Goal: Task Accomplishment & Management: Manage account settings

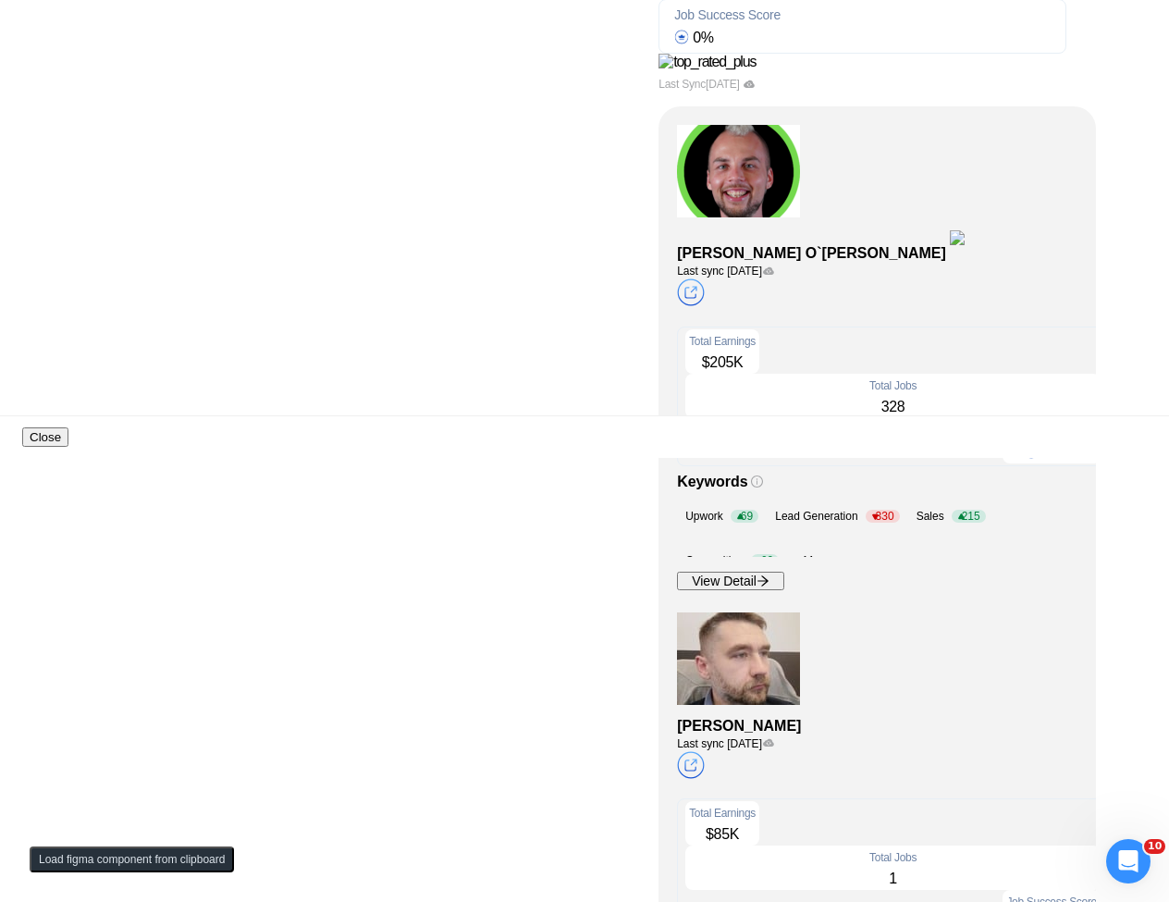
scroll to position [777, 0]
drag, startPoint x: 387, startPoint y: 446, endPoint x: 414, endPoint y: 438, distance: 28.1
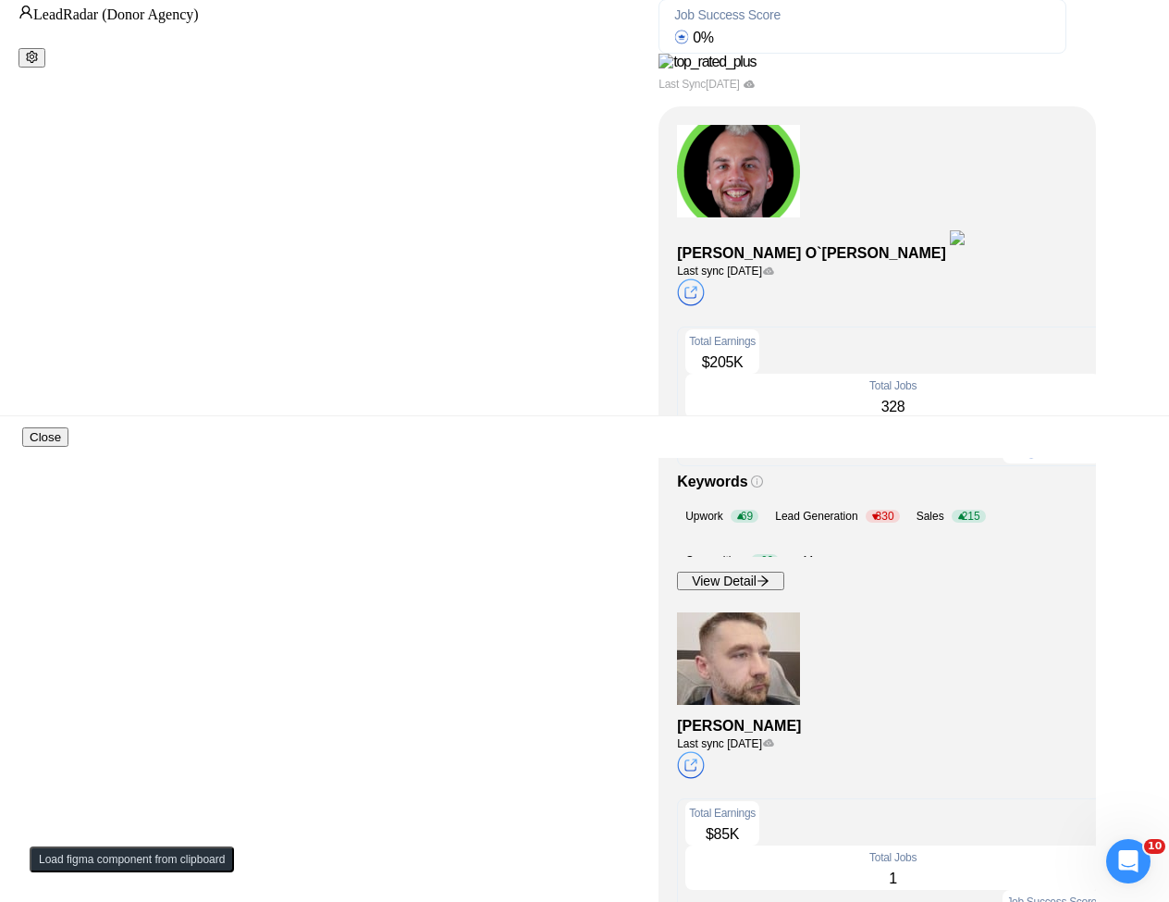
scroll to position [645, 0]
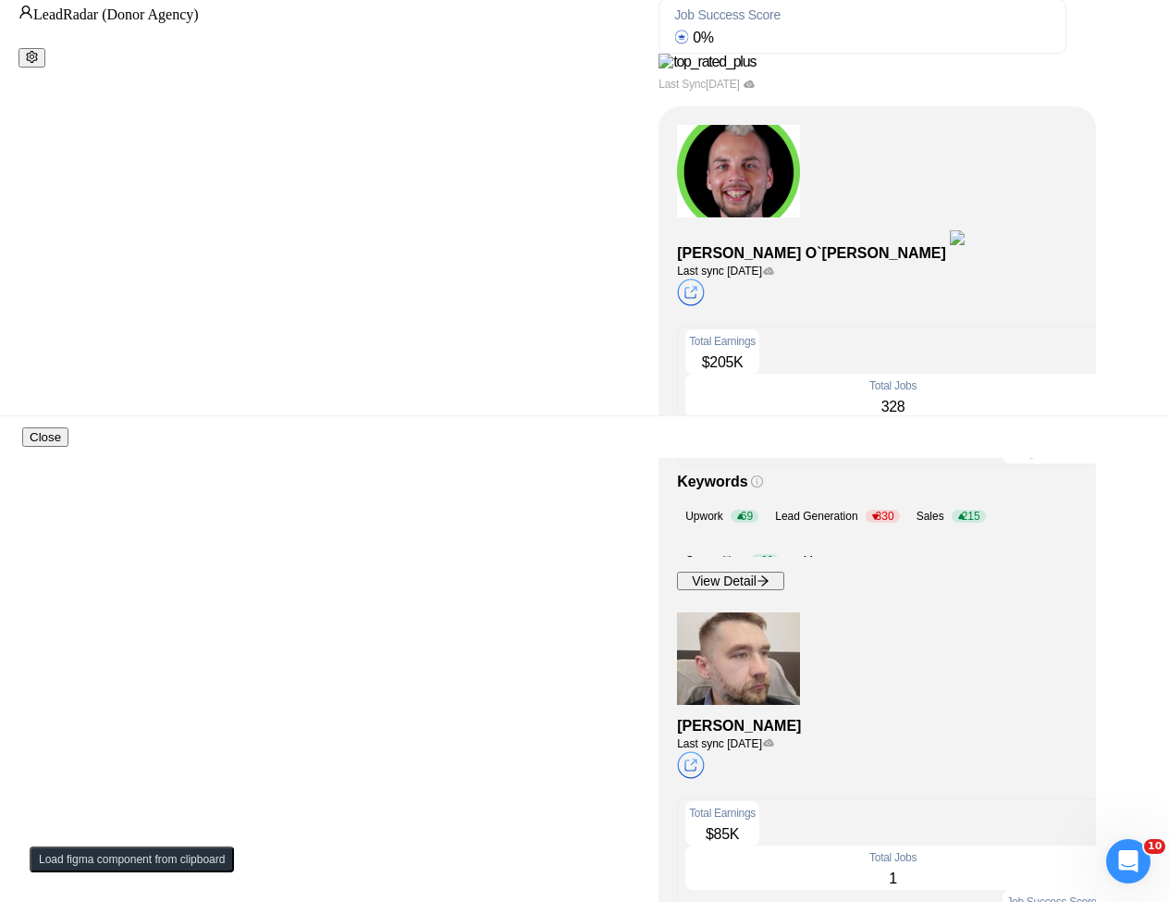
scroll to position [978, 0]
drag, startPoint x: 169, startPoint y: 645, endPoint x: 402, endPoint y: 645, distance: 233.1
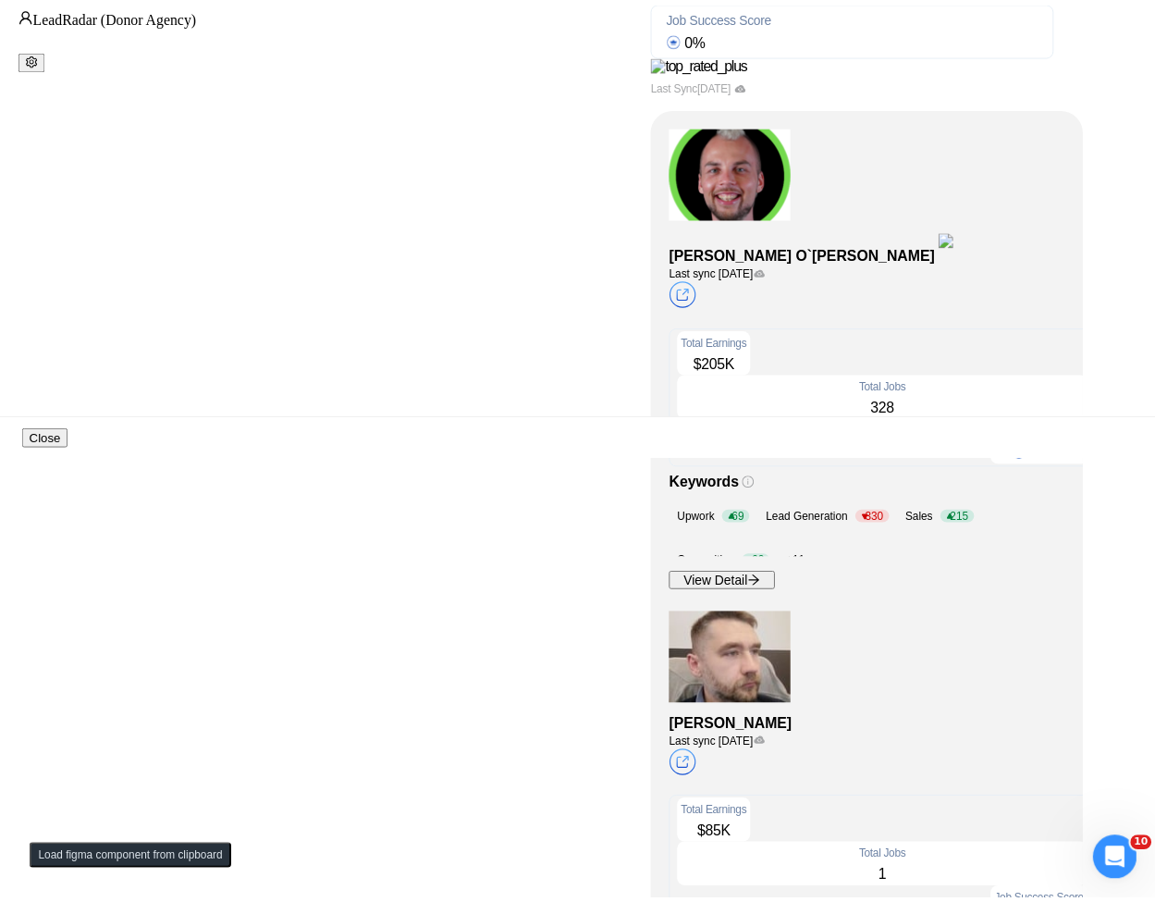
scroll to position [0, 0]
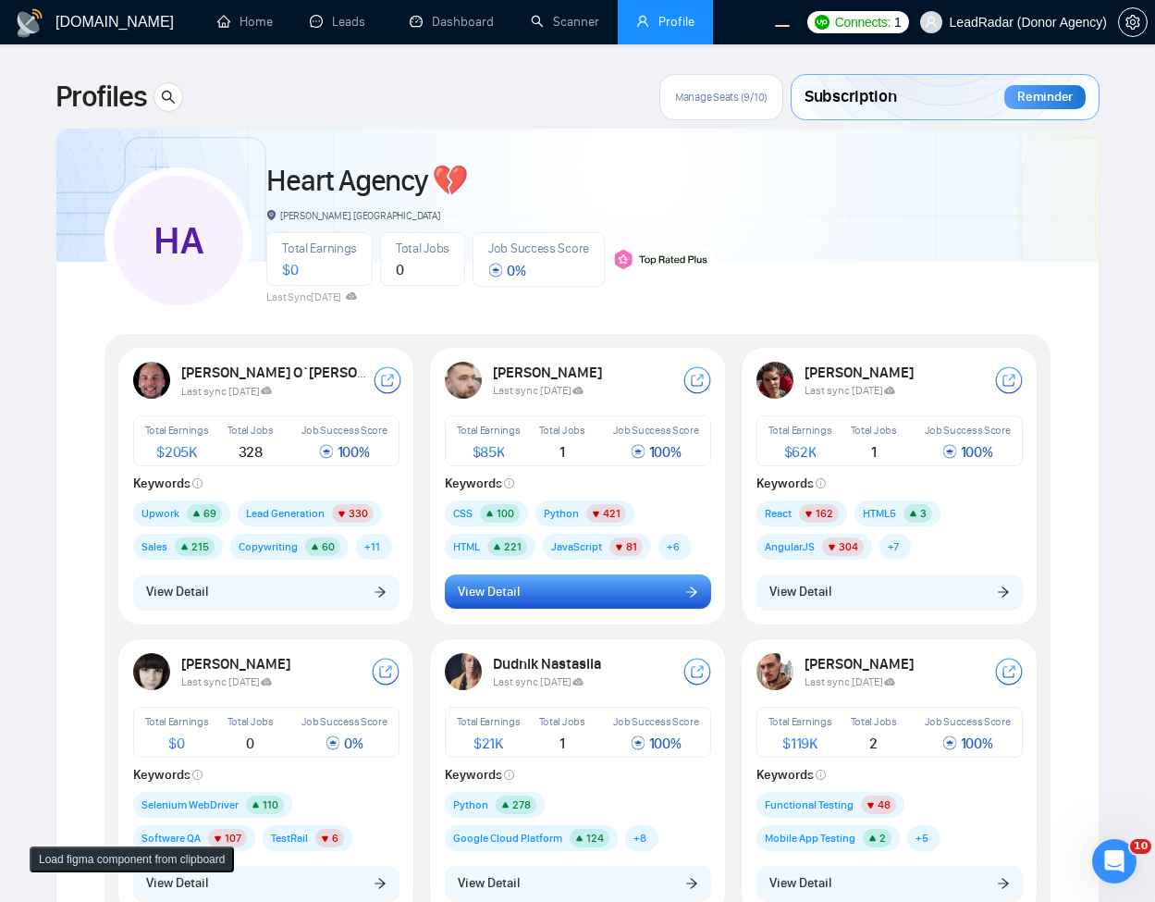
click at [685, 597] on icon "arrow-right" at bounding box center [691, 592] width 13 height 13
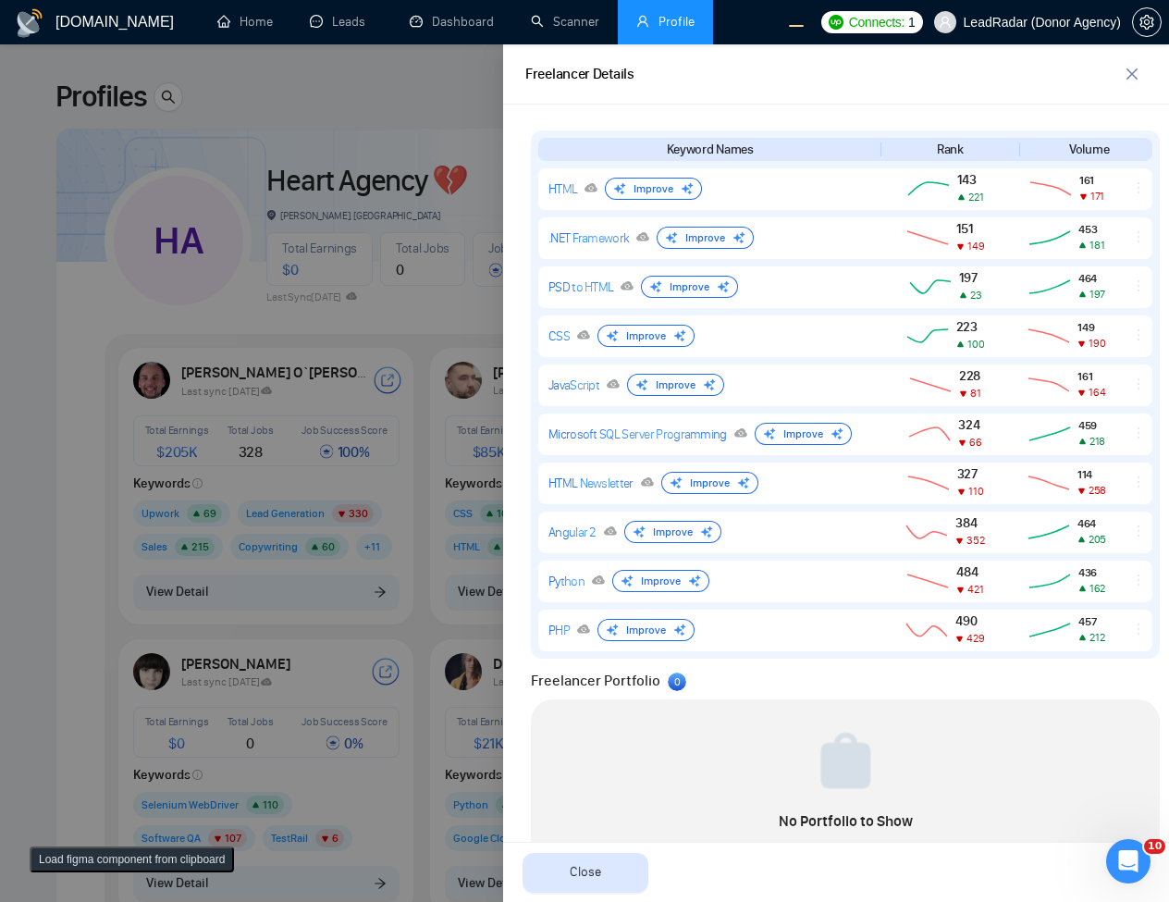
scroll to position [916, 0]
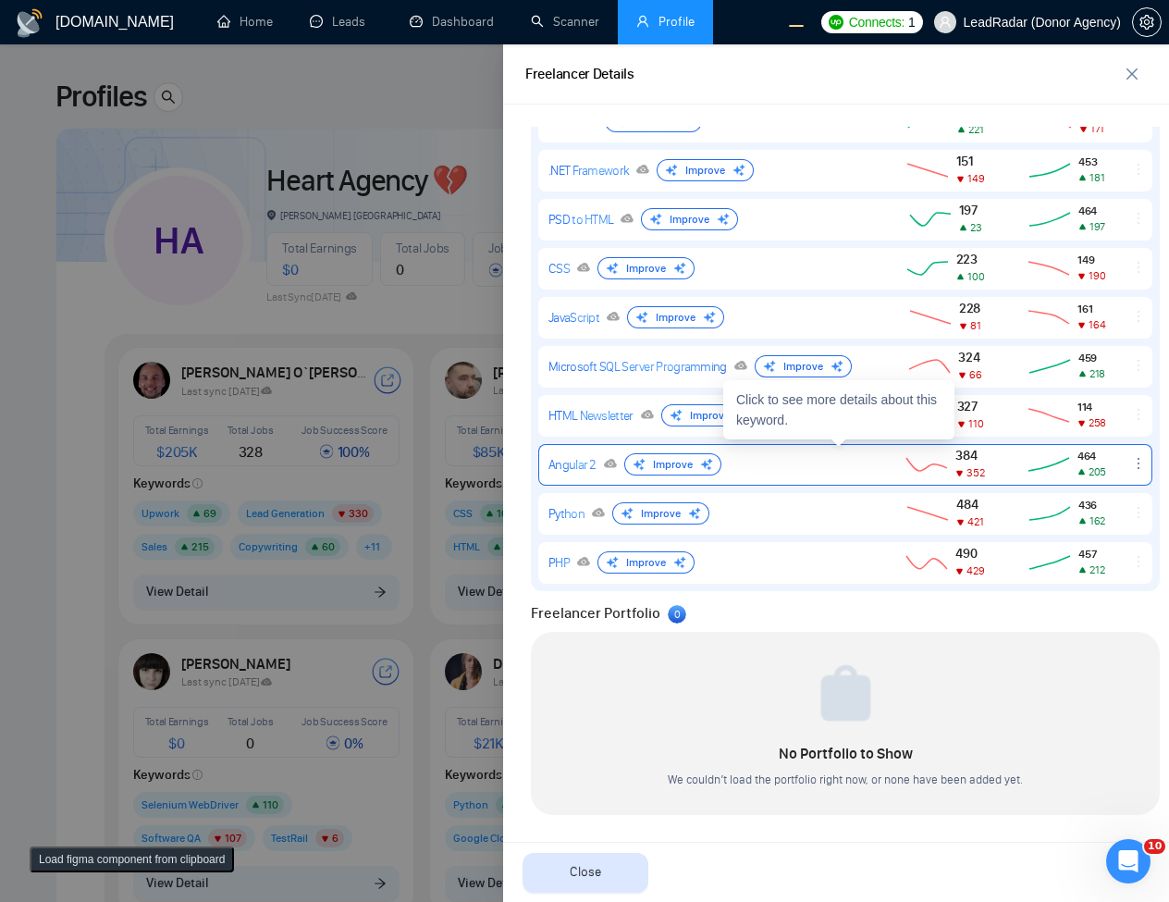
click at [1131, 463] on icon "ellipsis" at bounding box center [1138, 463] width 15 height 15
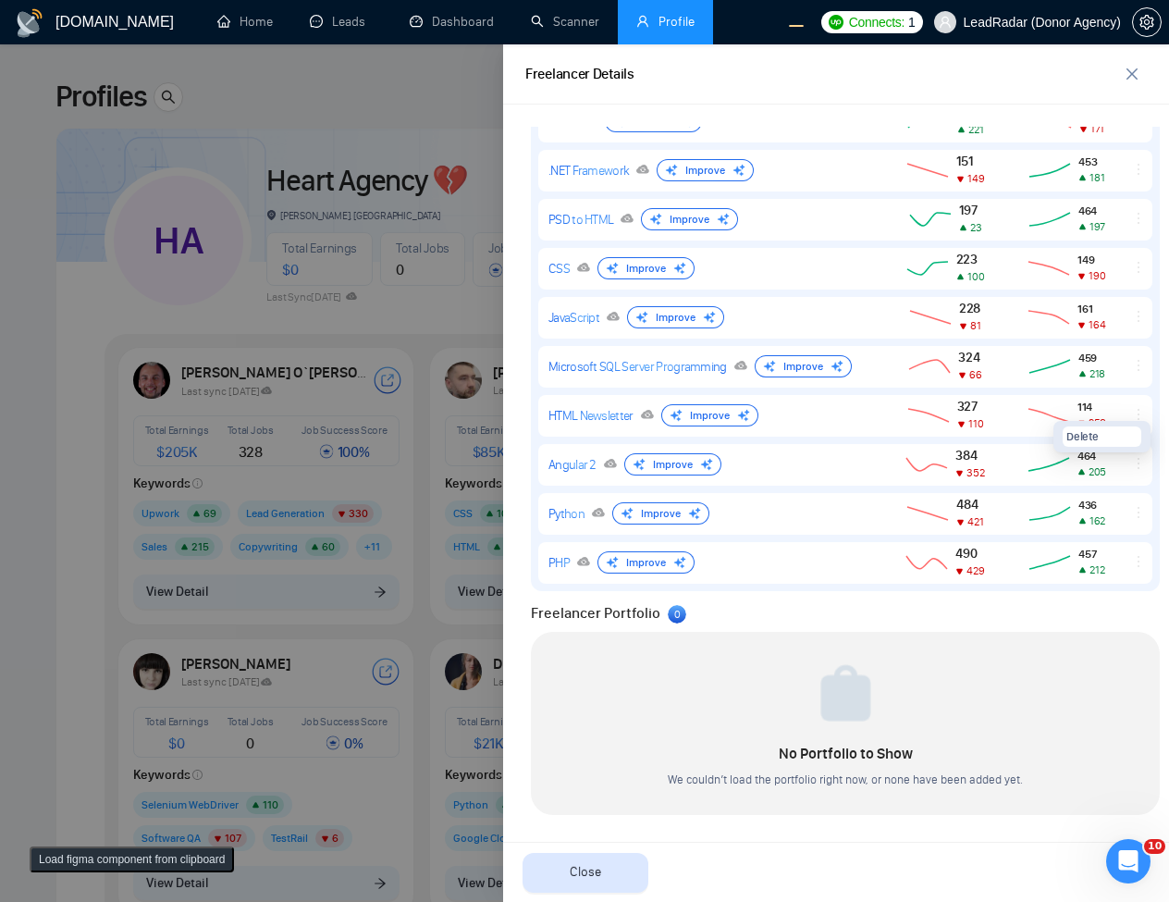
click at [1114, 606] on div "Freelancer Portfolio 0" at bounding box center [845, 613] width 629 height 22
click at [886, 606] on div "Freelancer Portfolio 0" at bounding box center [845, 613] width 629 height 22
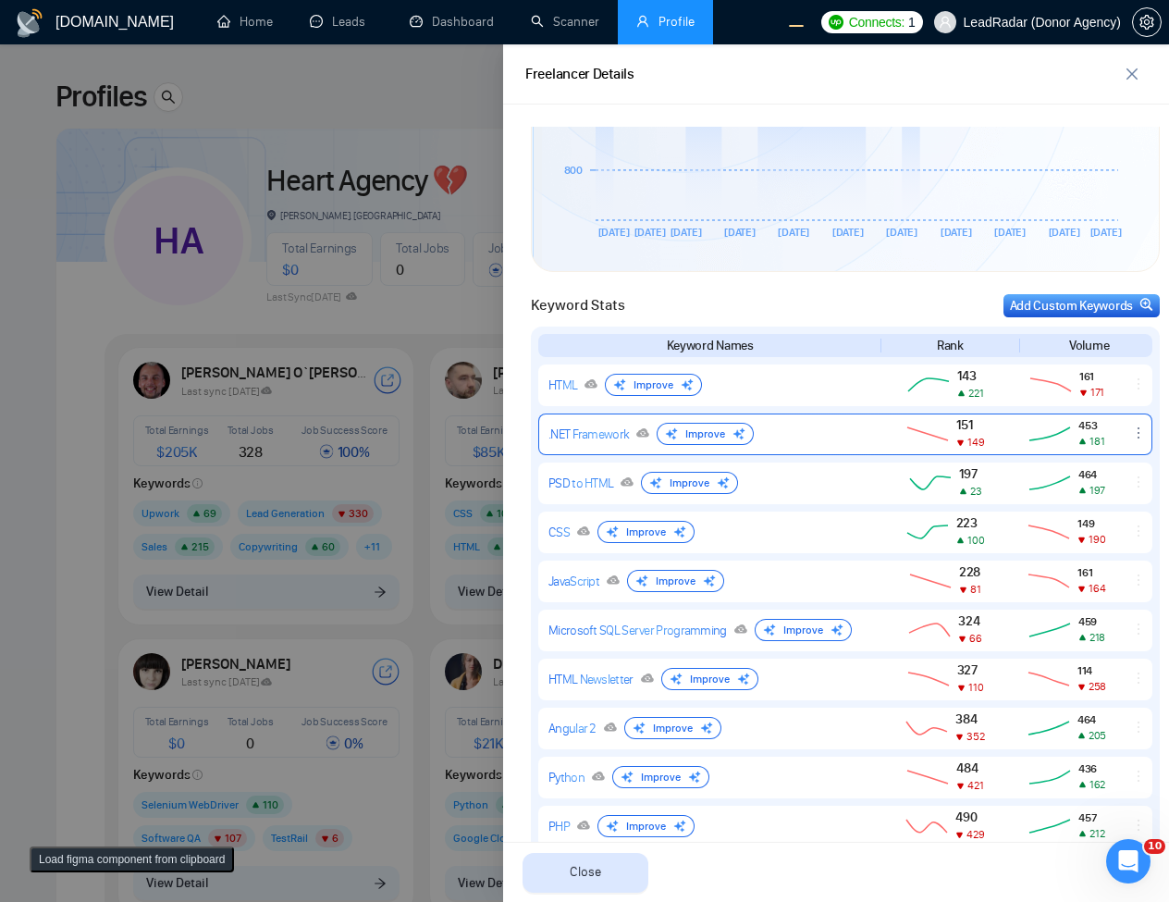
scroll to position [694, 0]
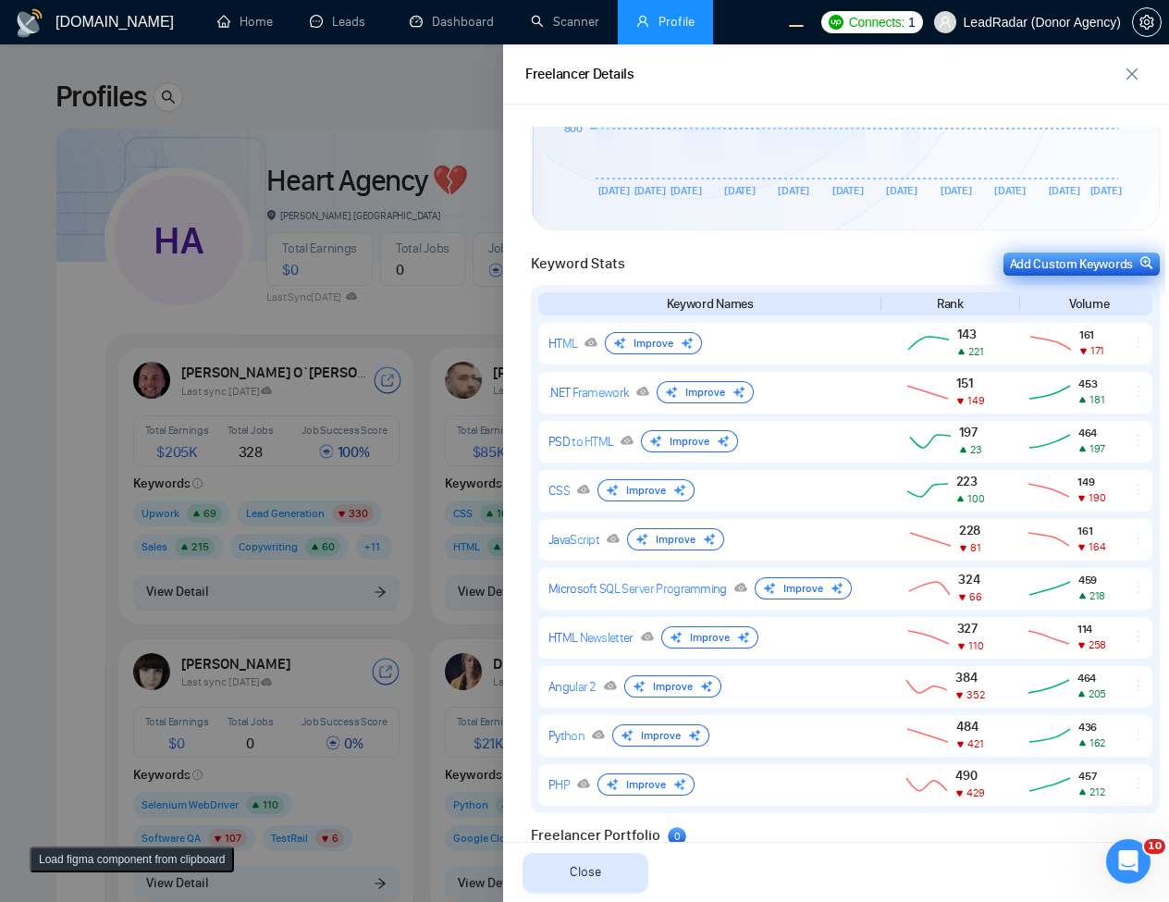
click at [1102, 264] on div "Add Custom Keywords" at bounding box center [1081, 263] width 143 height 19
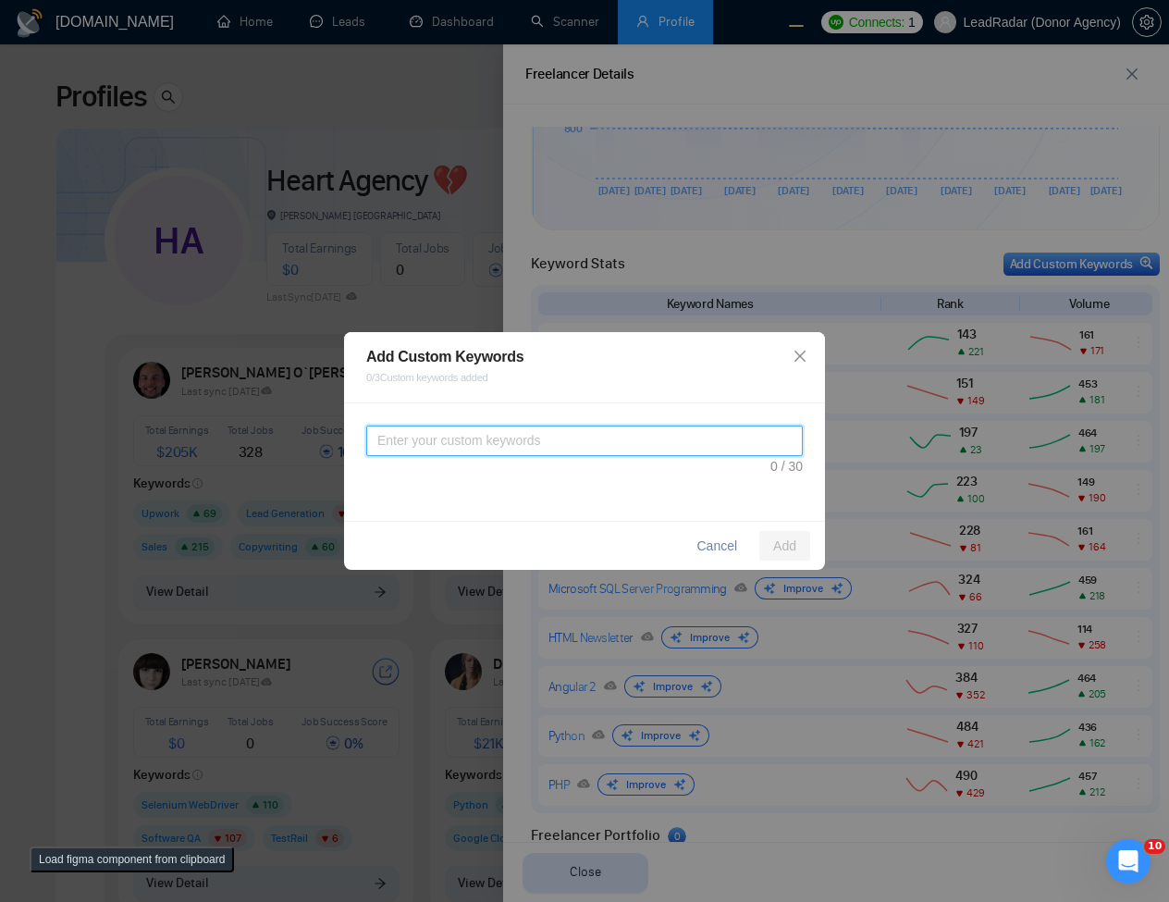
click at [621, 443] on textarea at bounding box center [584, 441] width 437 height 31
type textarea "asdasd"
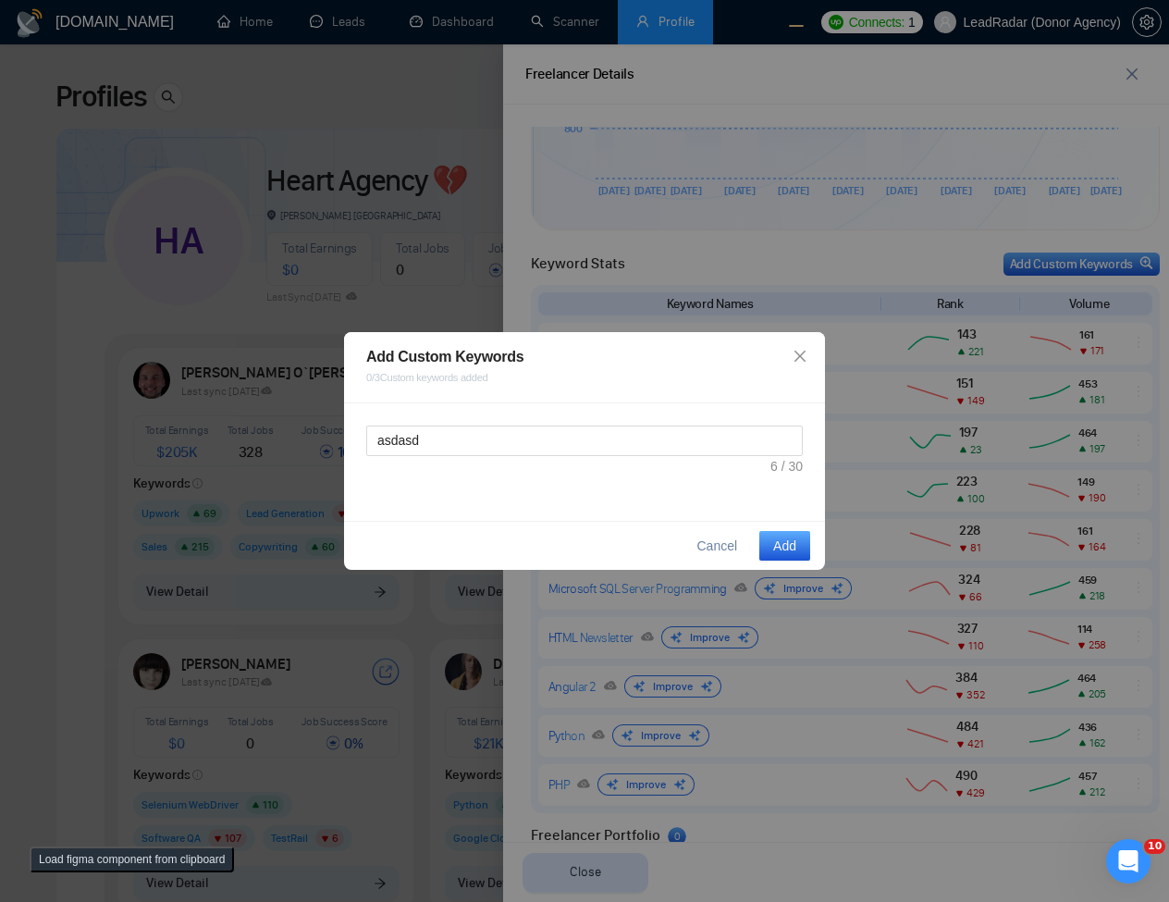
click at [360, 285] on div "Add Custom Keywords 0 / 3 Custom keywords added asdasd Cancel Add" at bounding box center [584, 451] width 1169 height 902
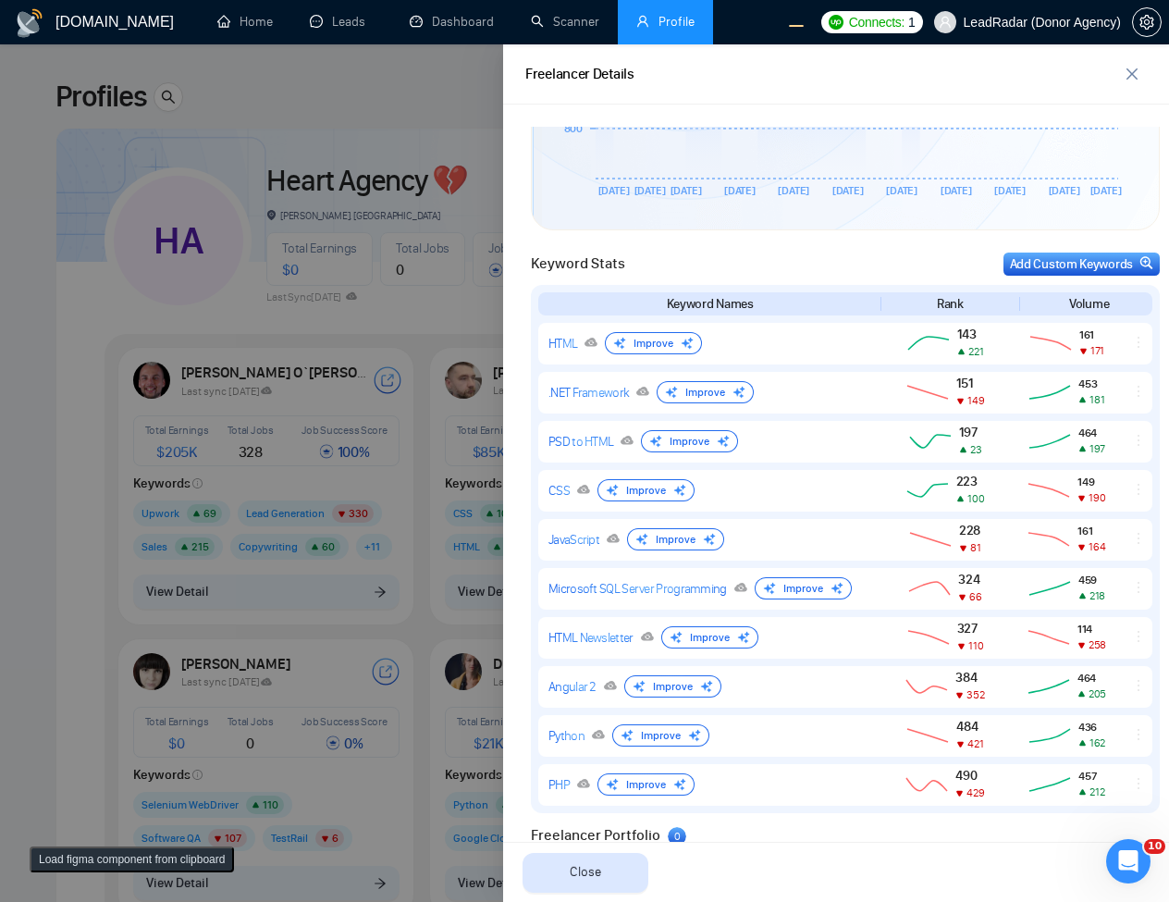
click at [373, 401] on div at bounding box center [584, 473] width 1169 height 858
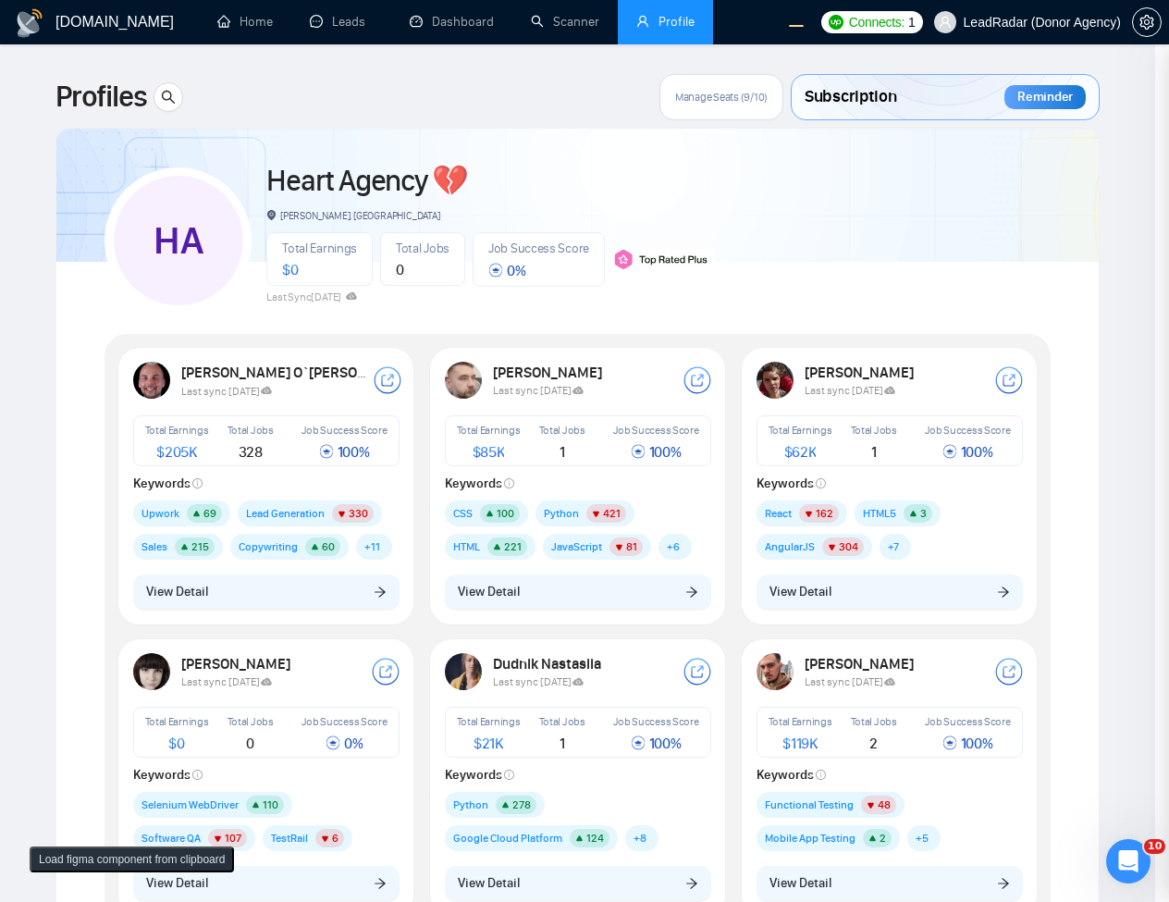
scroll to position [0, 0]
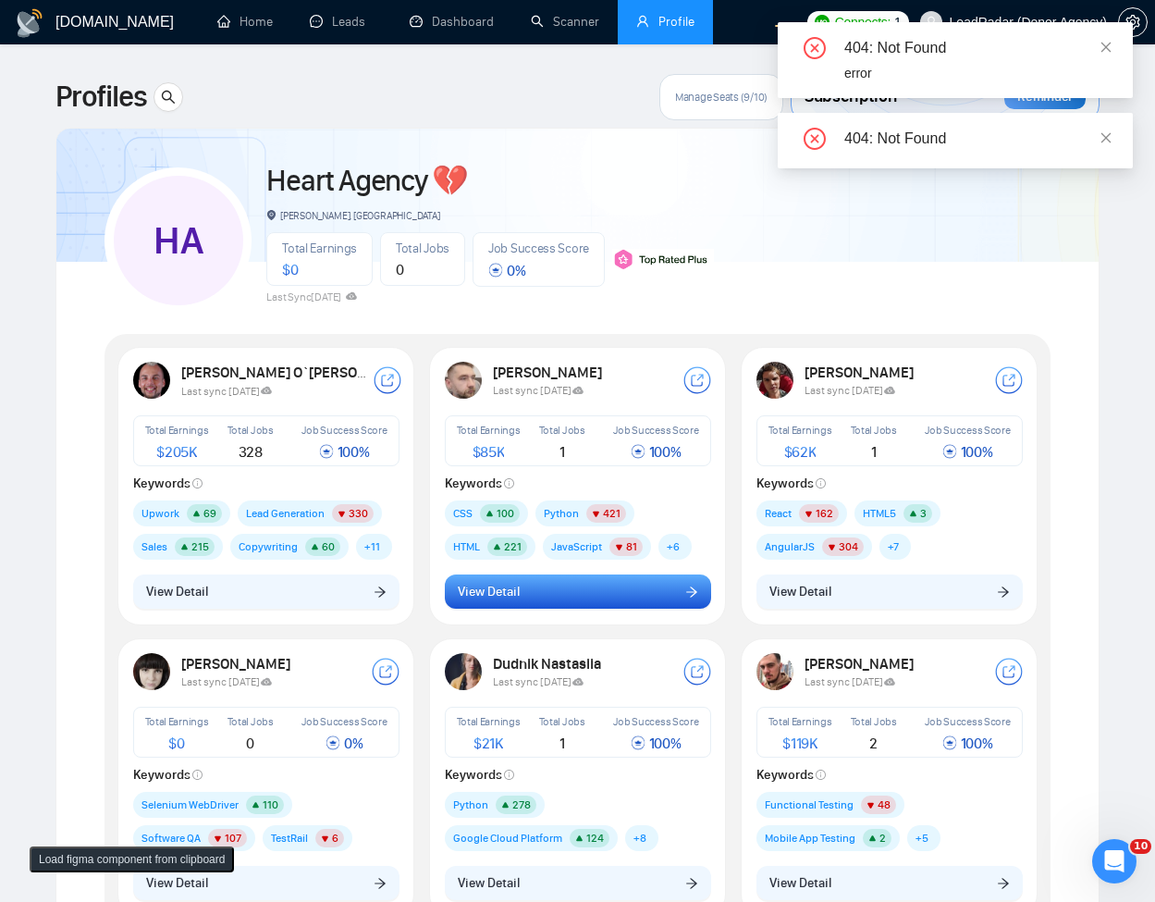
click at [542, 594] on button "View Detail" at bounding box center [578, 591] width 266 height 35
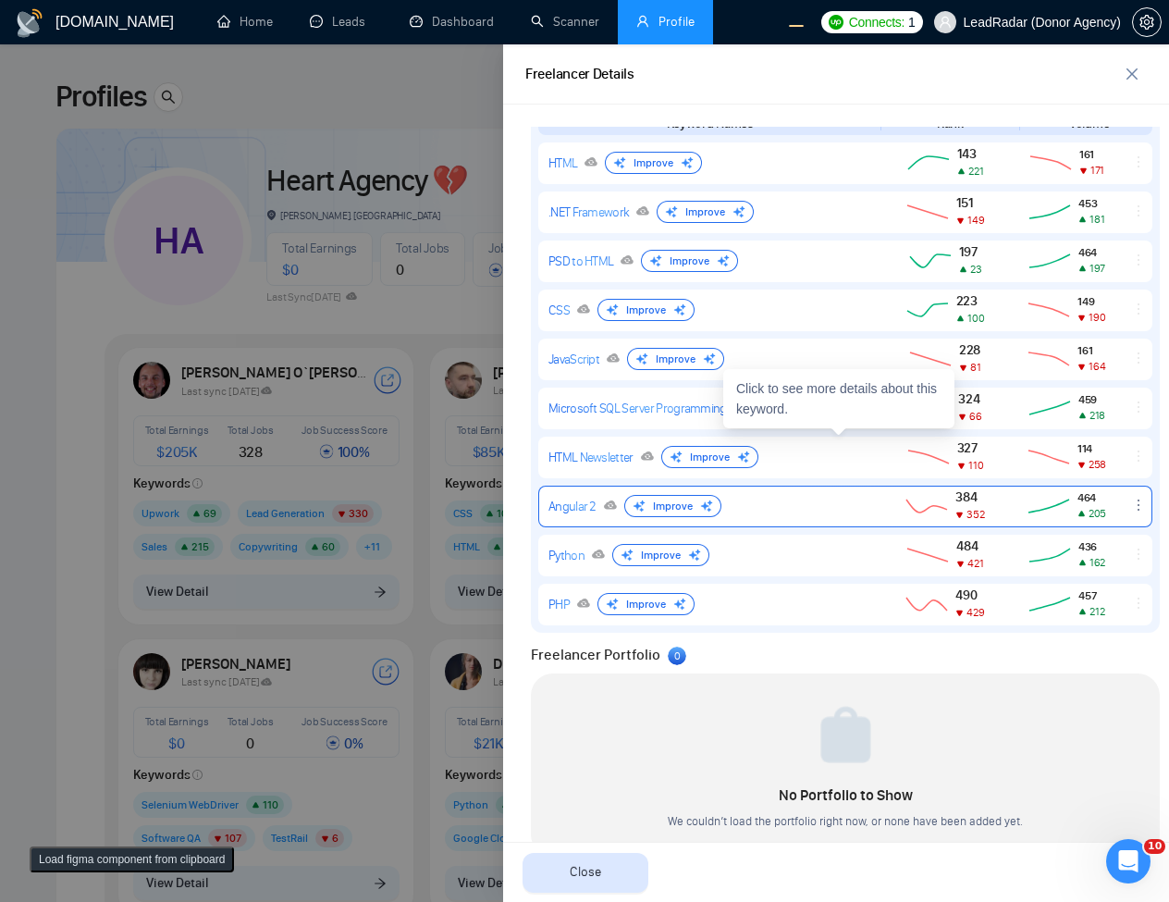
scroll to position [888, 0]
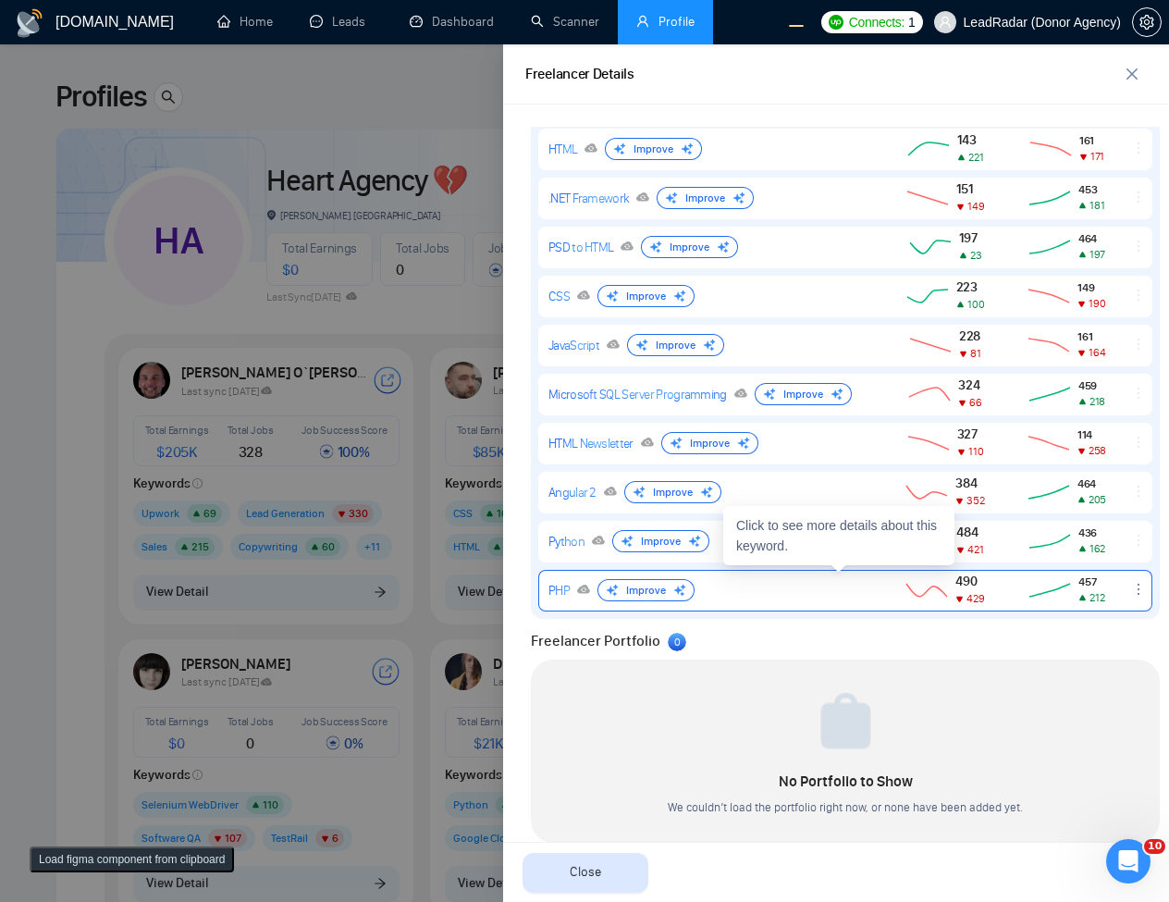
click at [781, 599] on div "PHP Improve" at bounding box center [708, 590] width 319 height 22
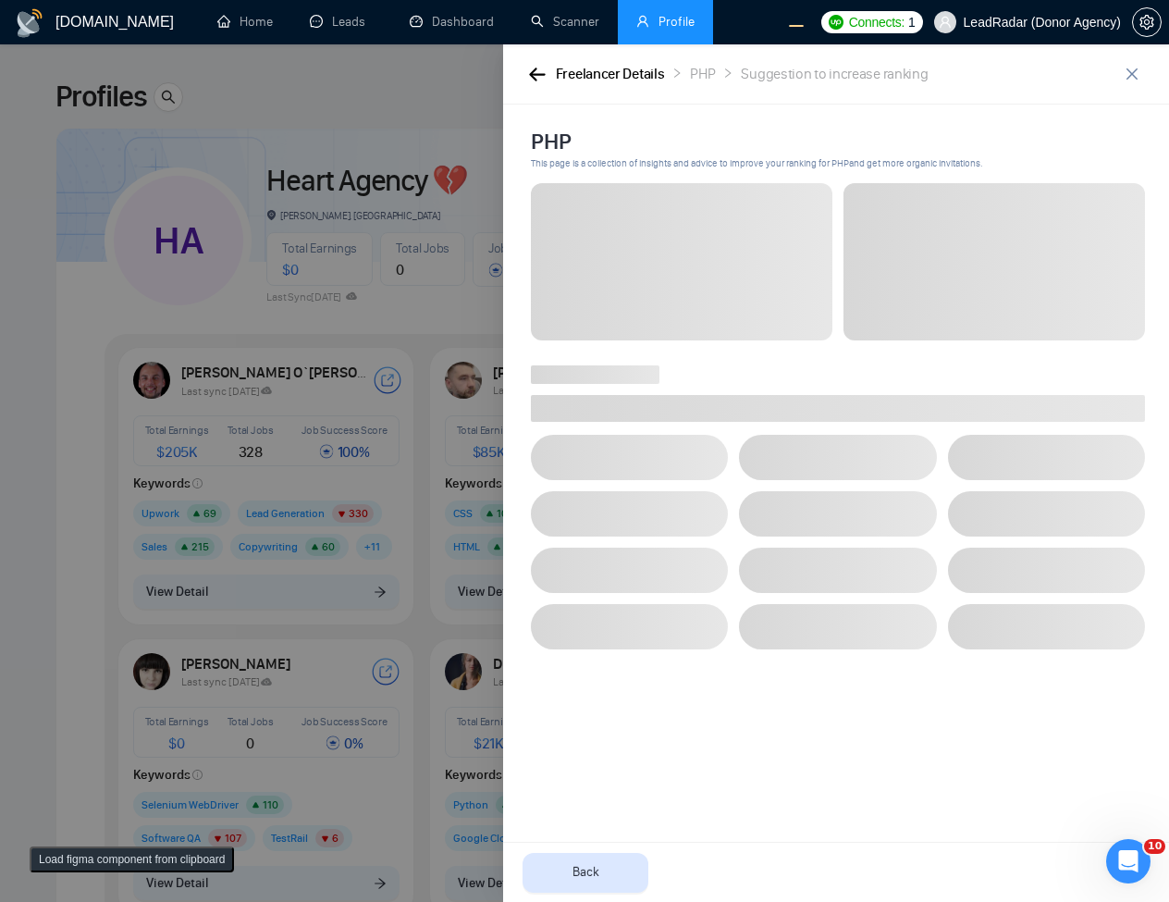
scroll to position [0, 0]
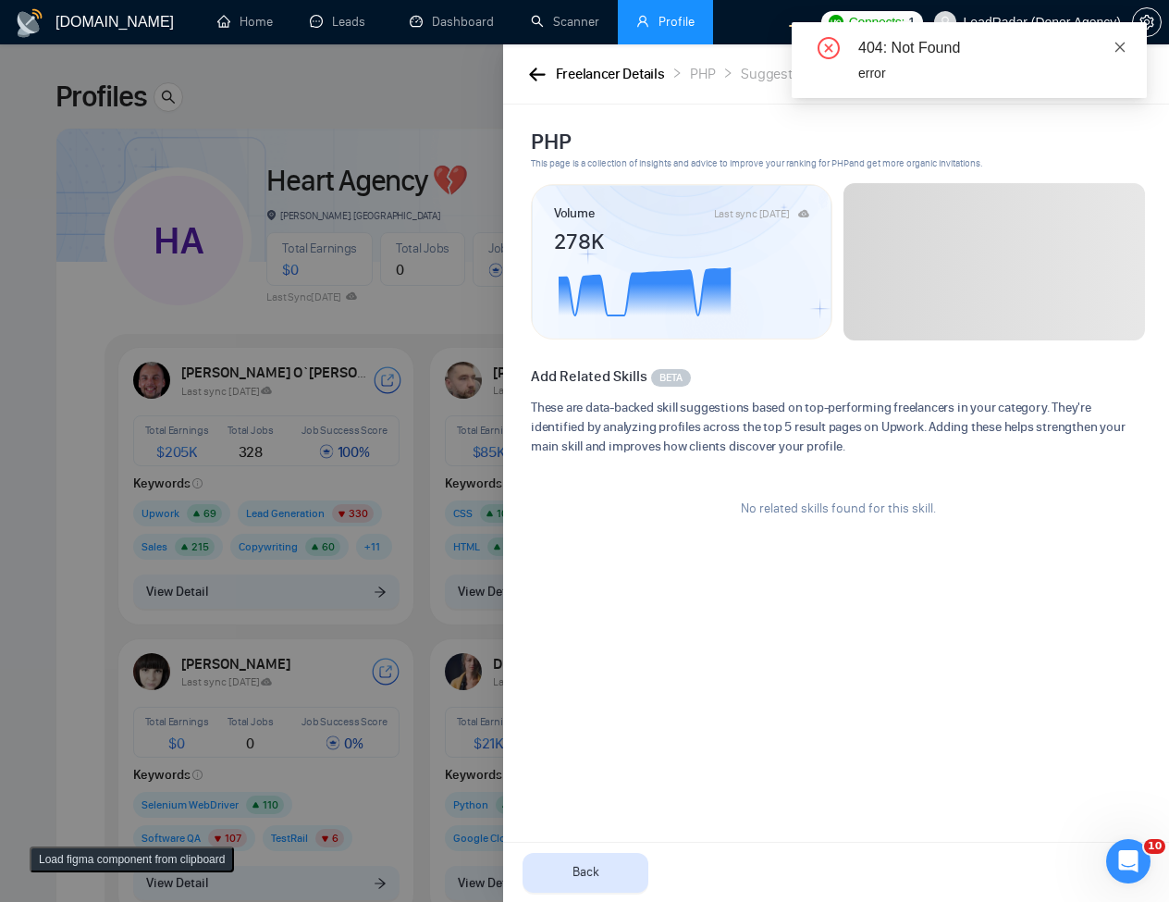
click at [1123, 47] on icon "close" at bounding box center [1120, 47] width 13 height 13
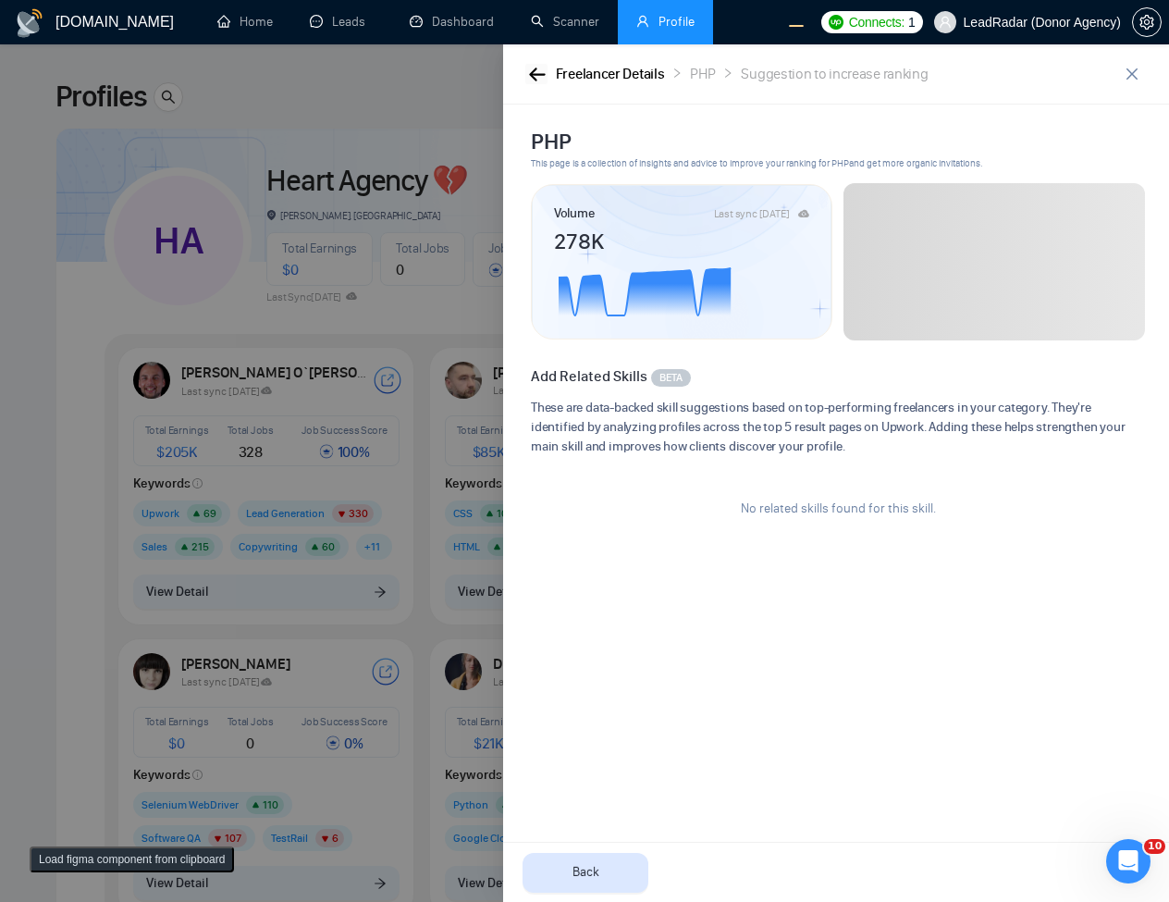
click at [535, 82] on button "button" at bounding box center [536, 74] width 22 height 20
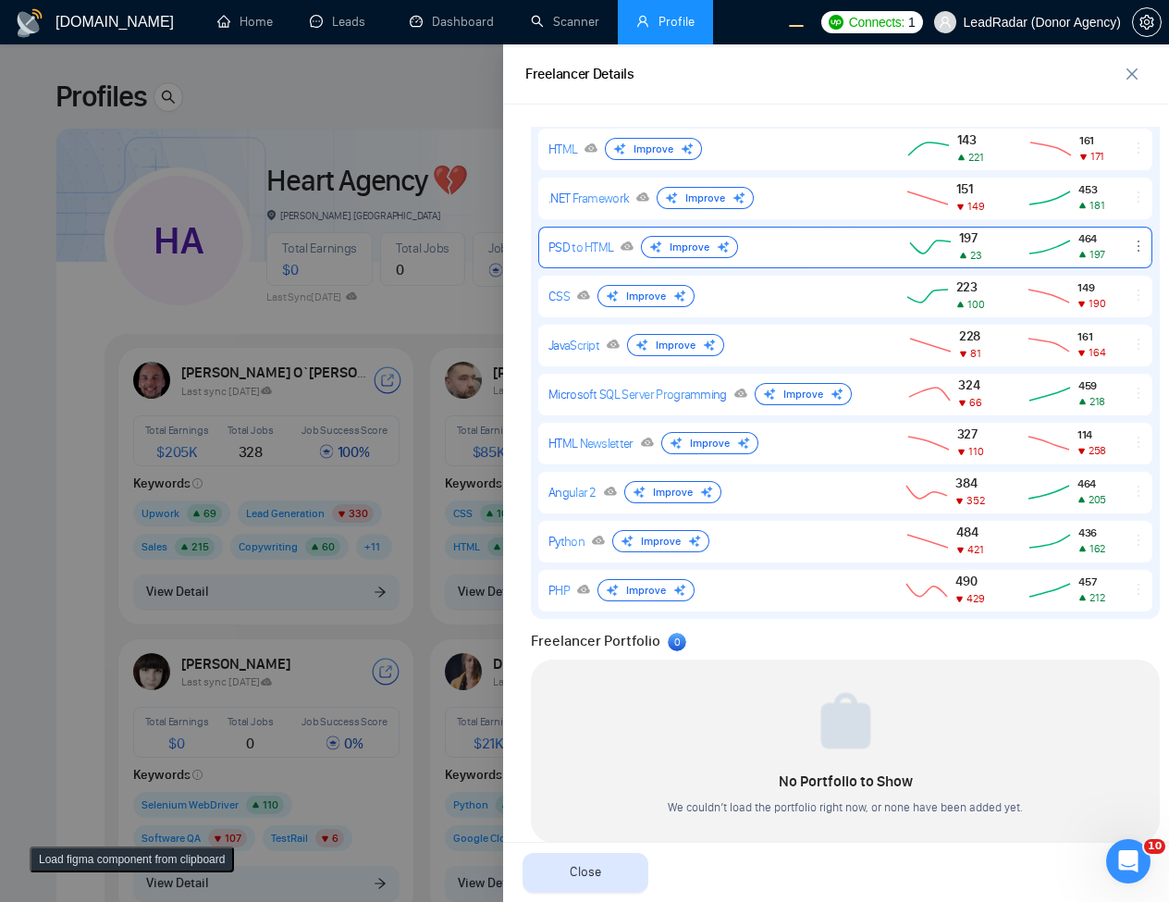
scroll to position [333, 0]
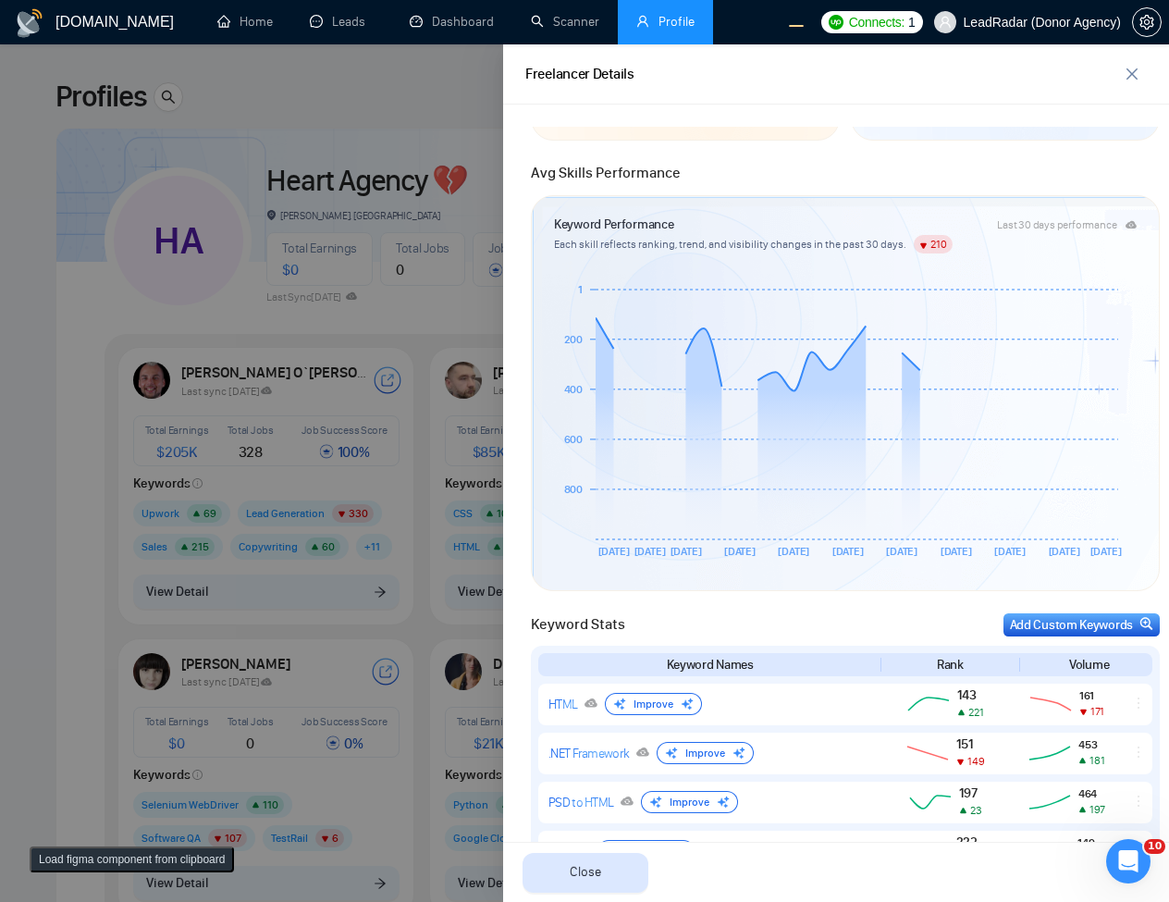
click at [1090, 637] on div "Keyword Stats Add Custom Keywords Keyword Names Rank Volume HTML Improve 143 22…" at bounding box center [845, 893] width 629 height 561
click at [1095, 629] on div "Add Custom Keywords" at bounding box center [1081, 624] width 143 height 19
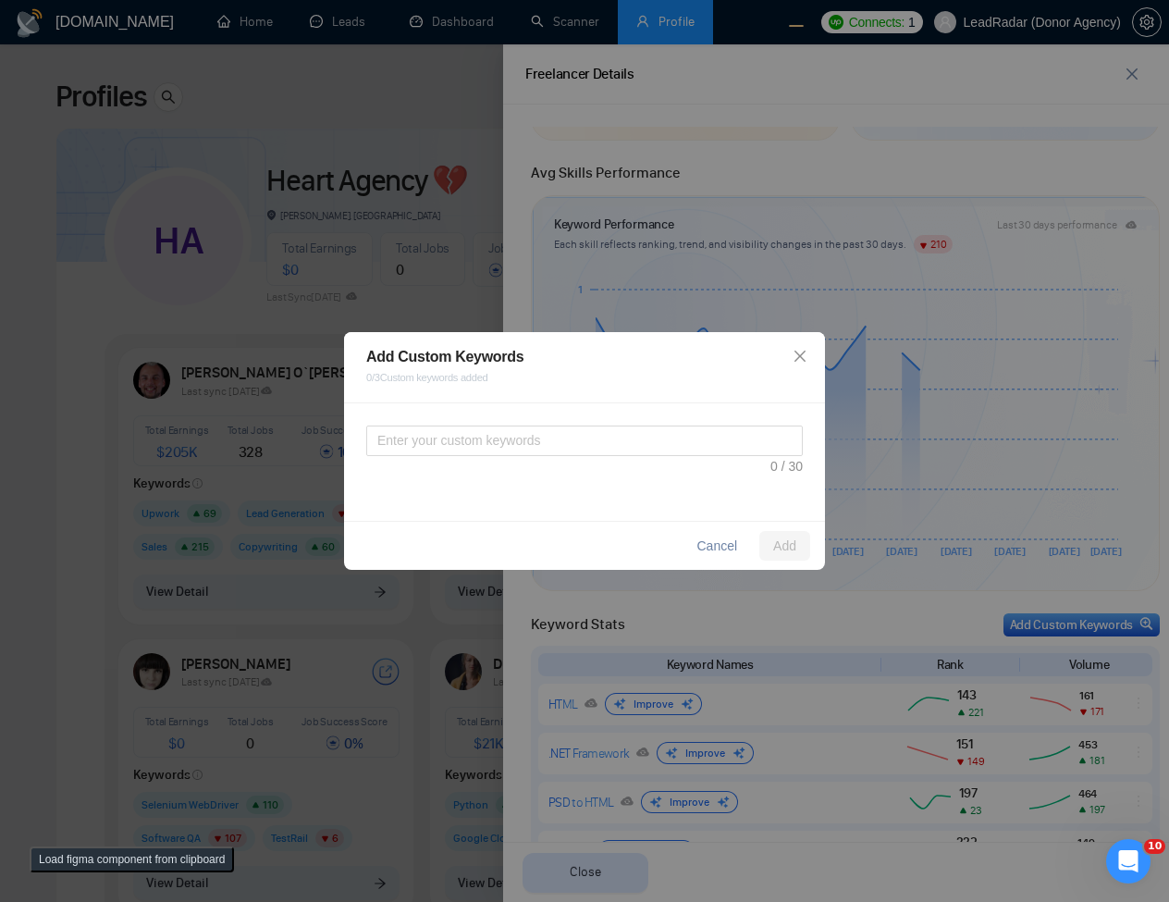
click at [692, 457] on div at bounding box center [584, 451] width 437 height 51
click at [708, 438] on textarea at bounding box center [584, 441] width 437 height 31
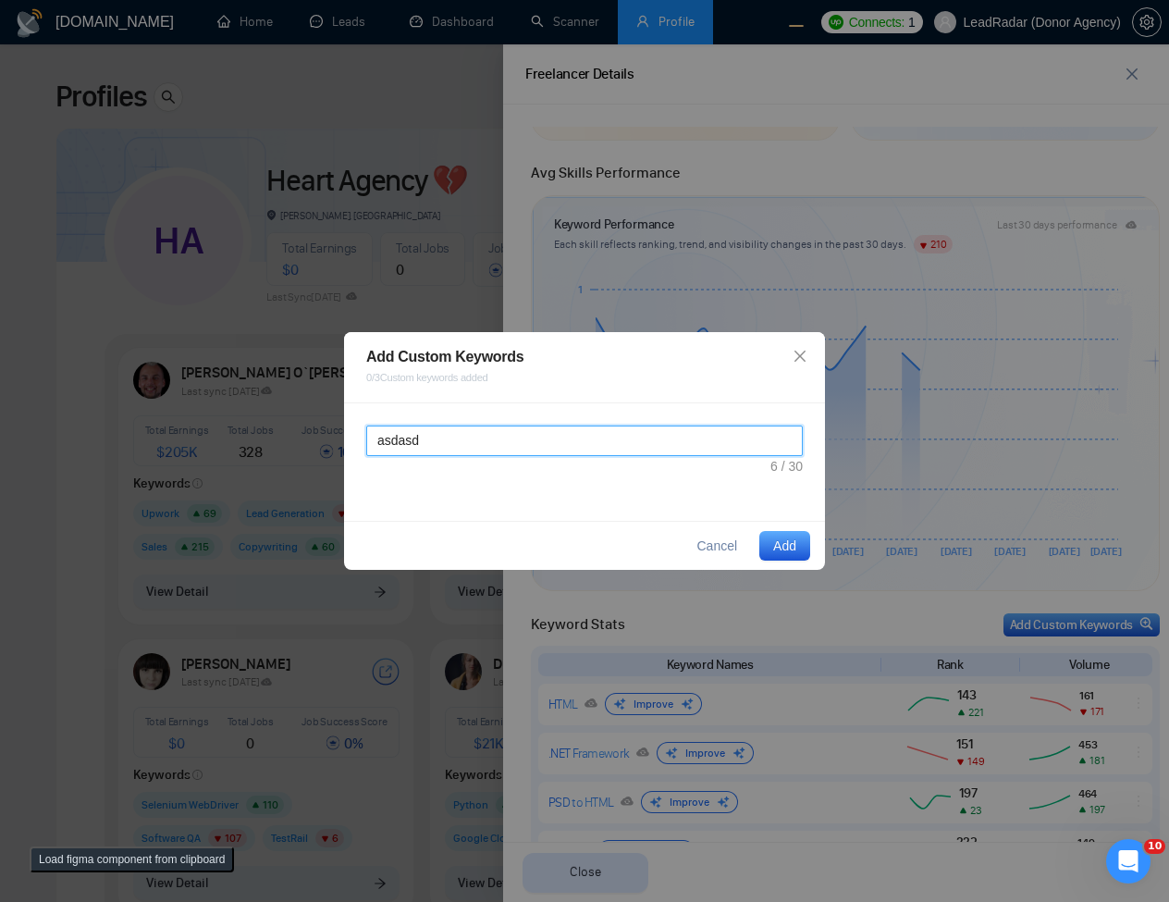
type textarea "asdasd"
click at [129, 859] on button "Load figma component from clipboard" at bounding box center [132, 859] width 204 height 26
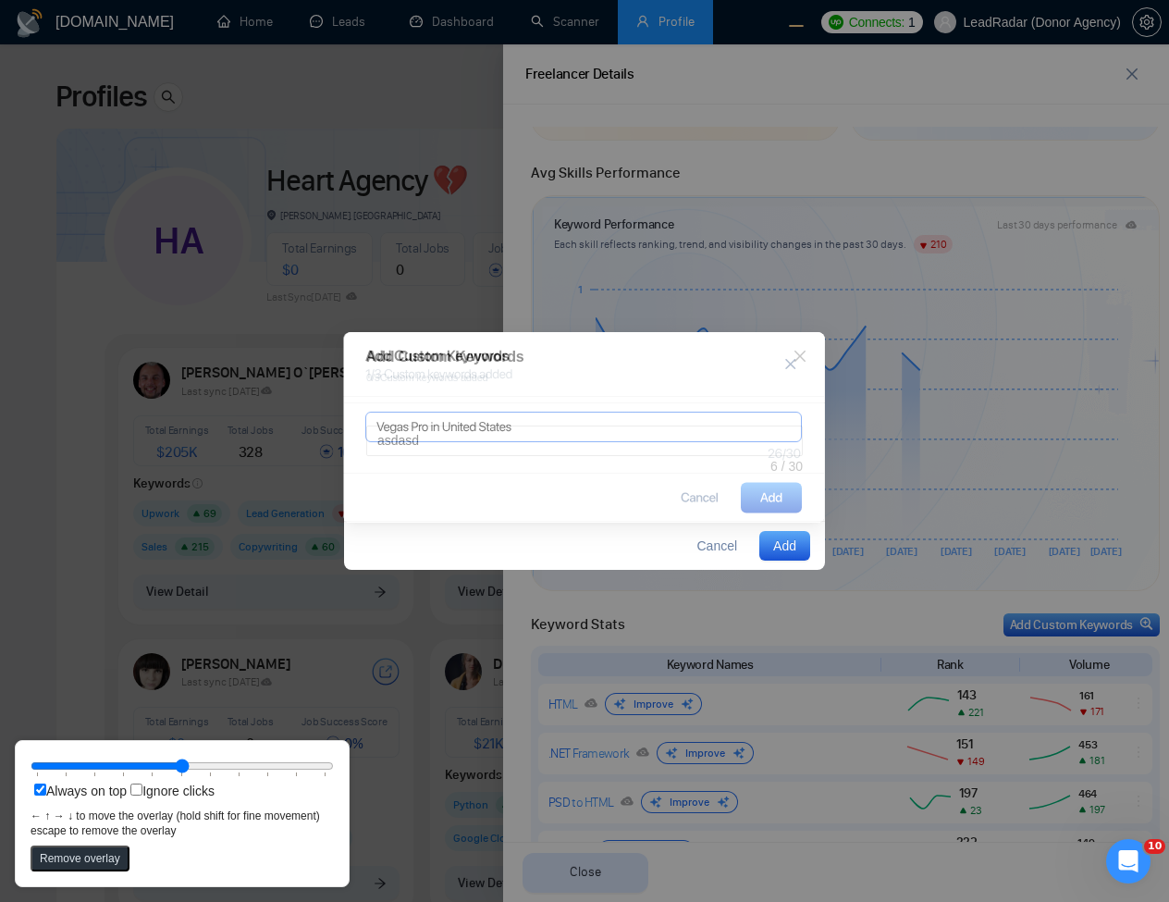
drag, startPoint x: 224, startPoint y: 100, endPoint x: 534, endPoint y: 407, distance: 436.3
click at [534, 407] on icon at bounding box center [583, 427] width 481 height 191
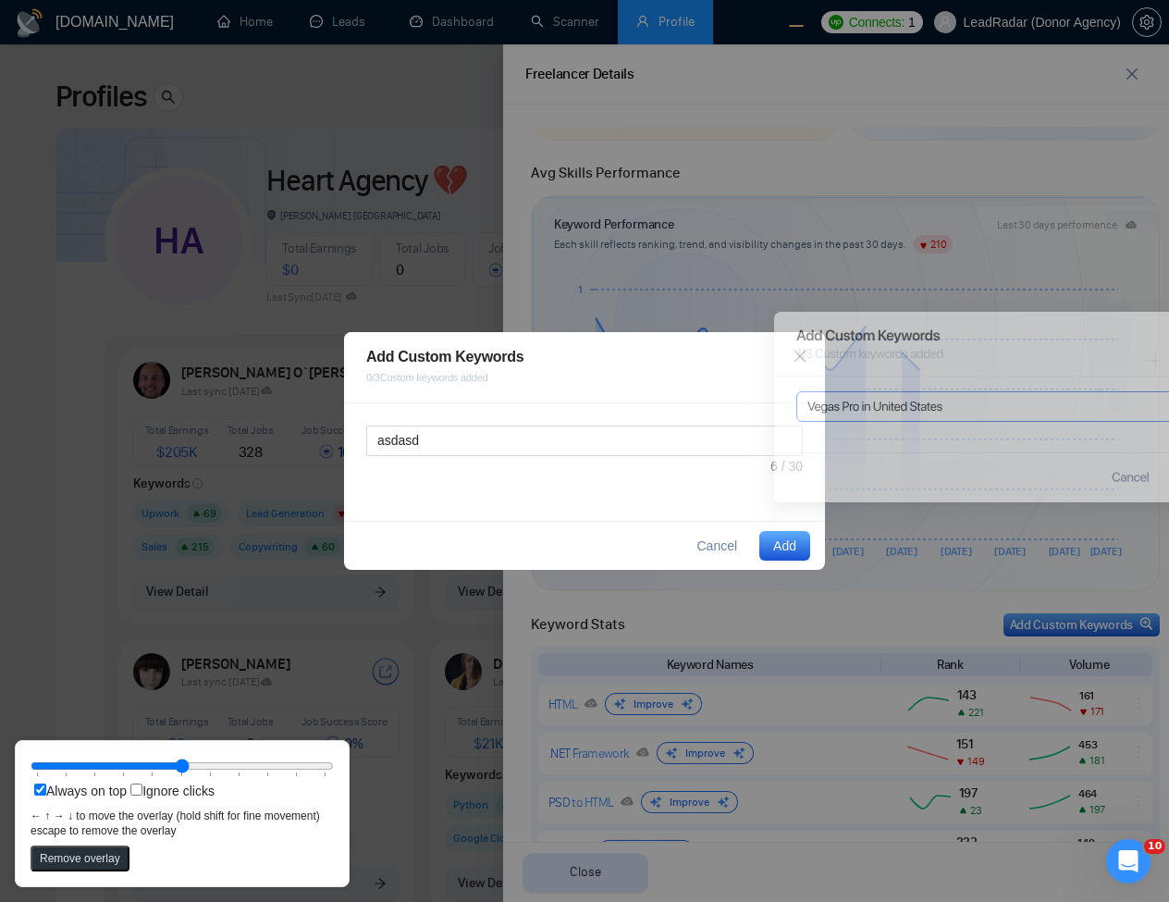
drag, startPoint x: 561, startPoint y: 443, endPoint x: 975, endPoint y: 423, distance: 414.9
click at [975, 423] on icon at bounding box center [1014, 407] width 481 height 191
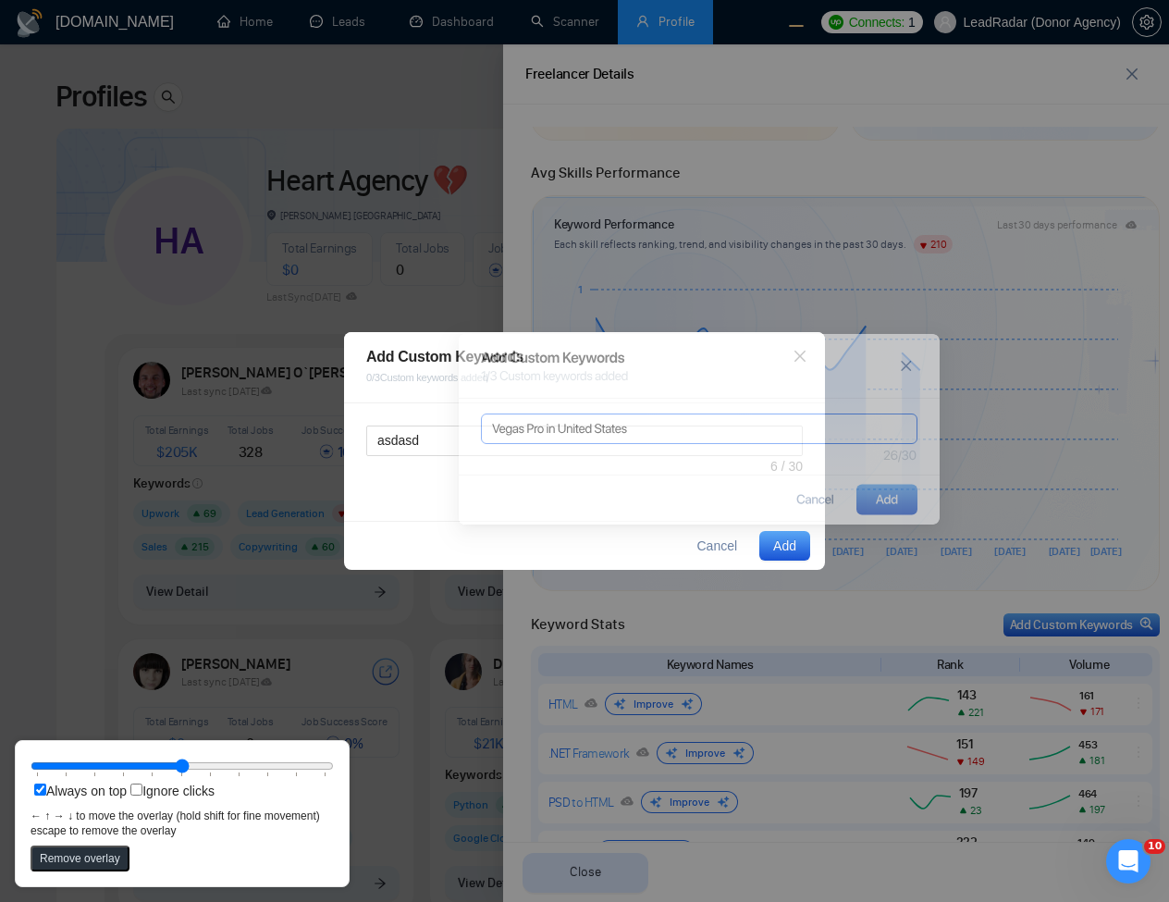
drag, startPoint x: 955, startPoint y: 426, endPoint x: 648, endPoint y: 447, distance: 307.9
click at [648, 447] on icon at bounding box center [699, 429] width 481 height 191
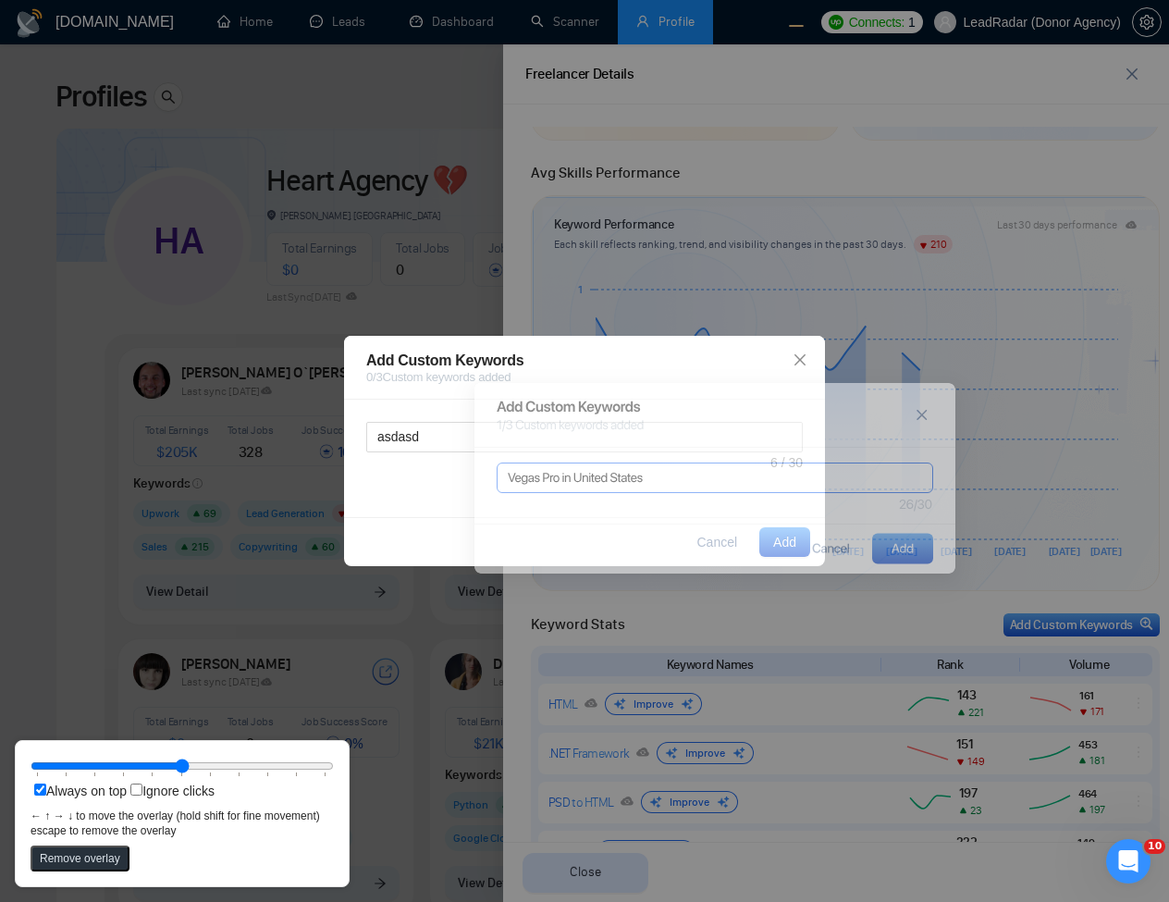
drag, startPoint x: 562, startPoint y: 438, endPoint x: 611, endPoint y: 554, distance: 126.4
click at [611, 493] on icon at bounding box center [716, 478] width 436 height 30
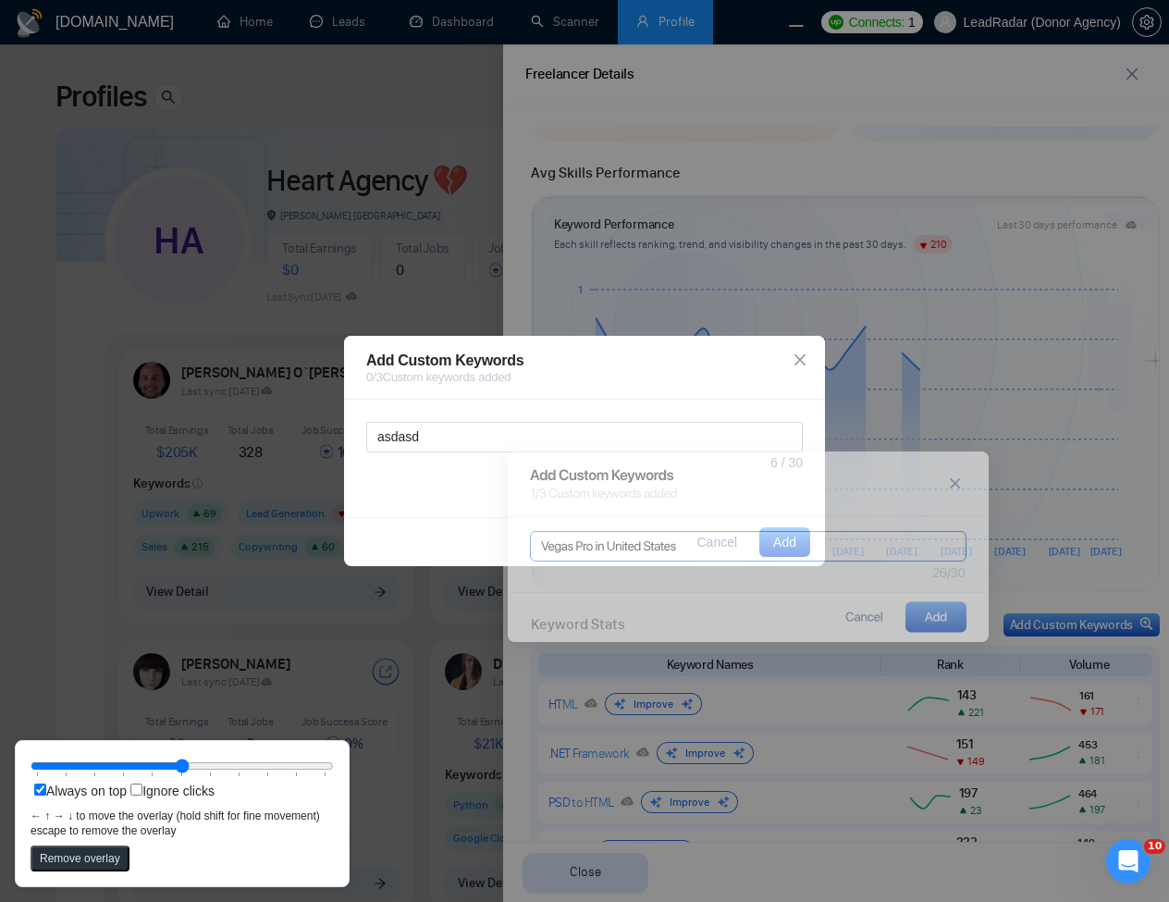
click at [228, 130] on div "Add Custom Keywords 0 / 3 Custom keywords added asdasd Cancel Add" at bounding box center [584, 451] width 1169 height 902
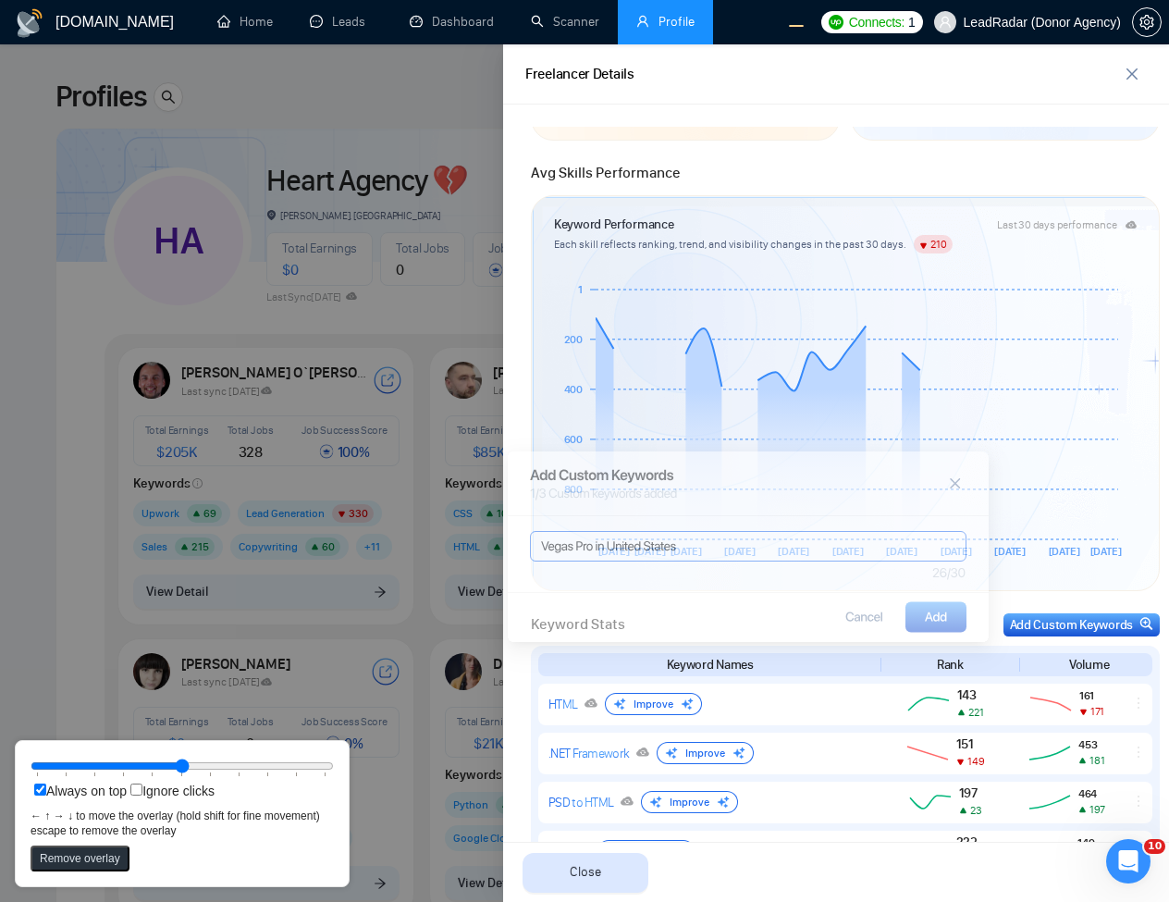
click at [418, 306] on div at bounding box center [584, 473] width 1169 height 858
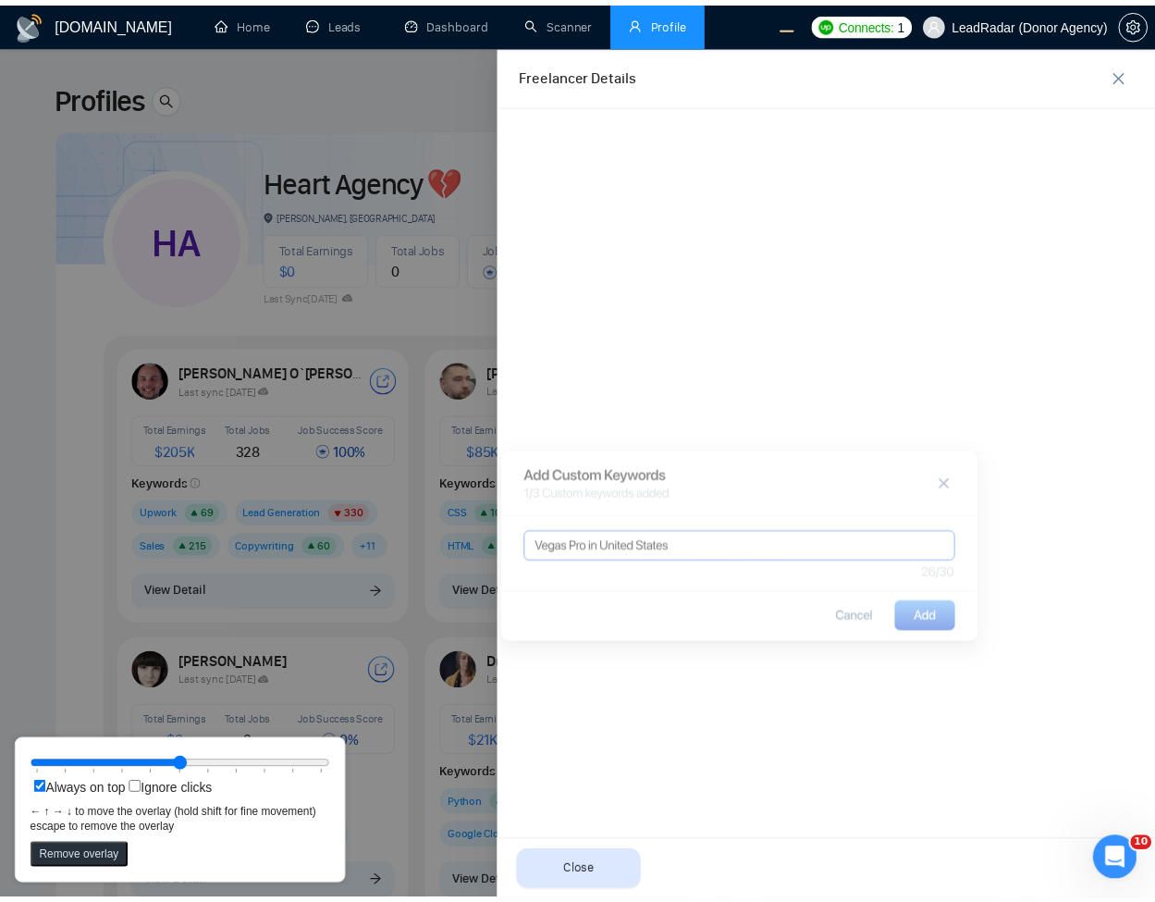
scroll to position [0, 0]
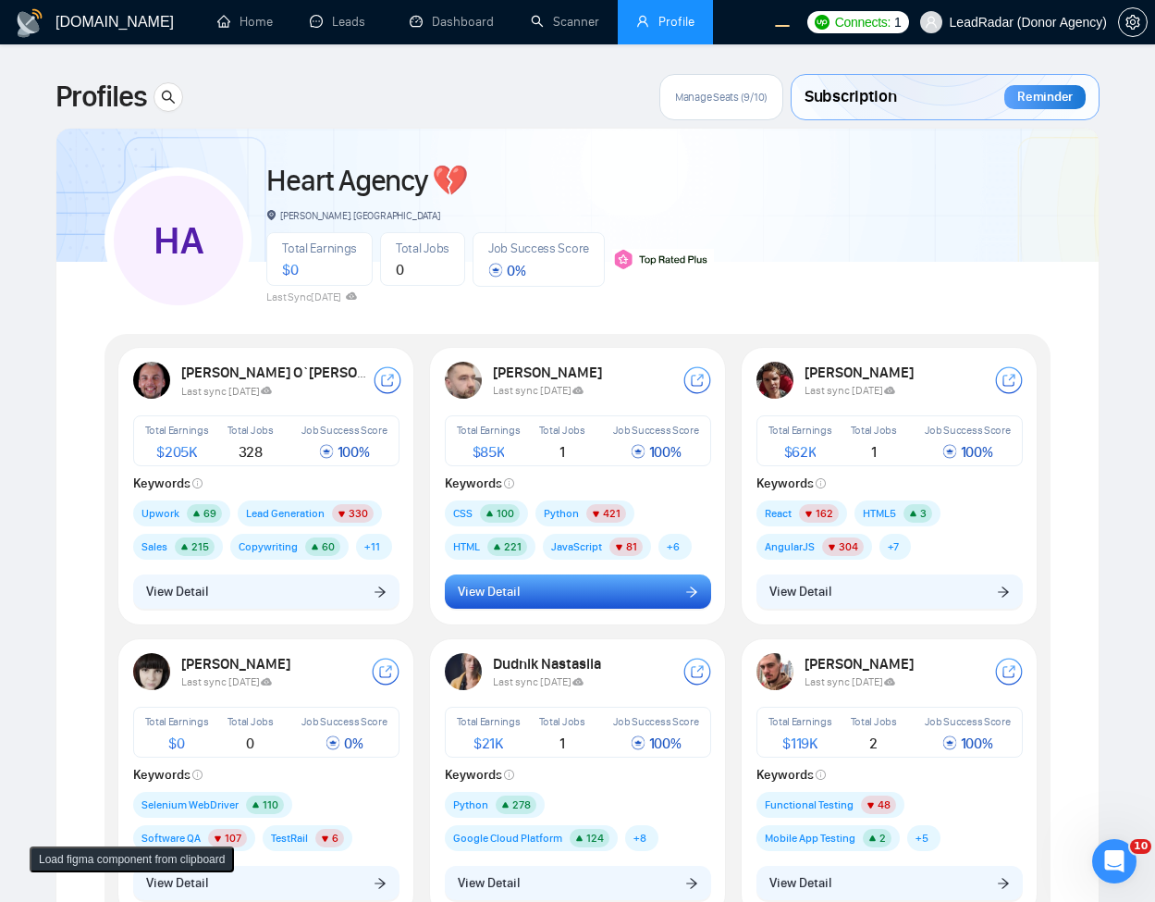
click at [582, 592] on button "View Detail" at bounding box center [578, 591] width 266 height 35
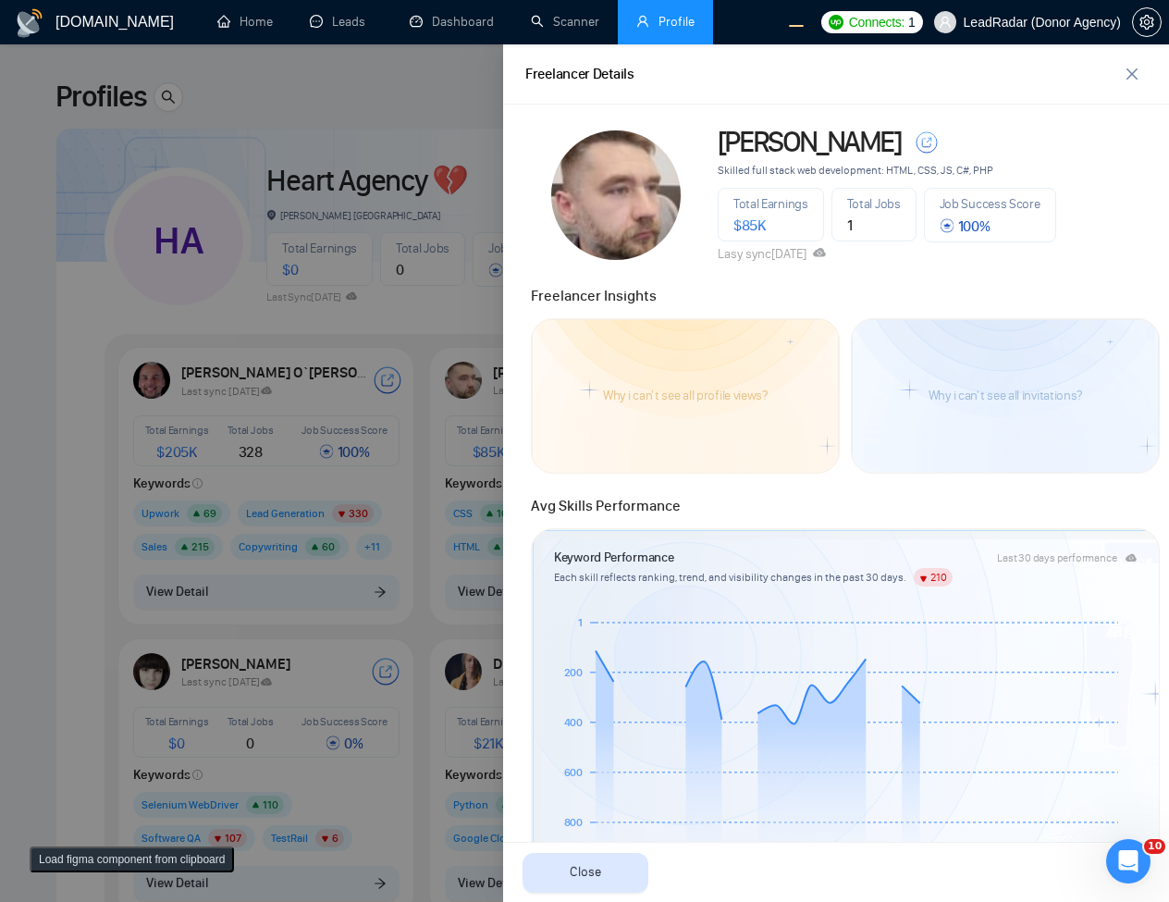
scroll to position [666, 0]
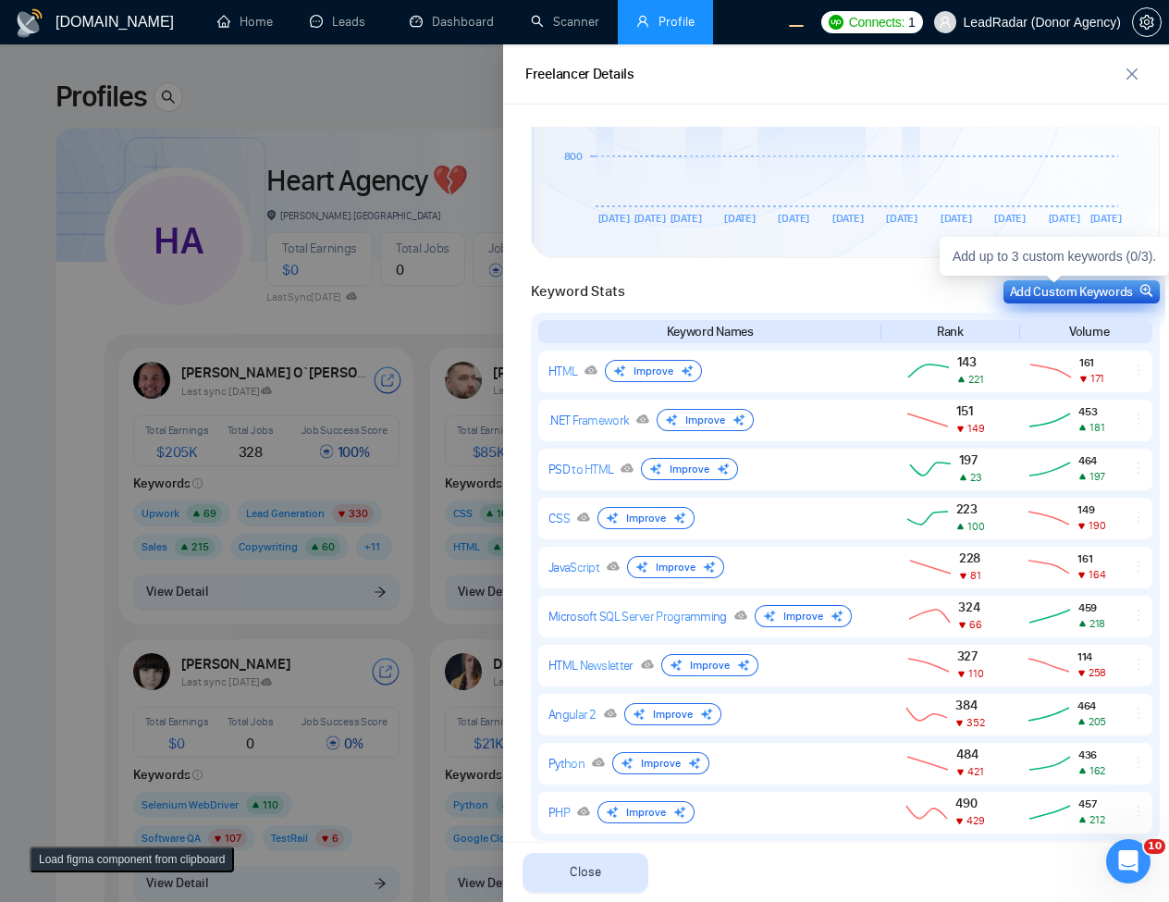
click at [1050, 290] on div "Add Custom Keywords" at bounding box center [1081, 291] width 143 height 19
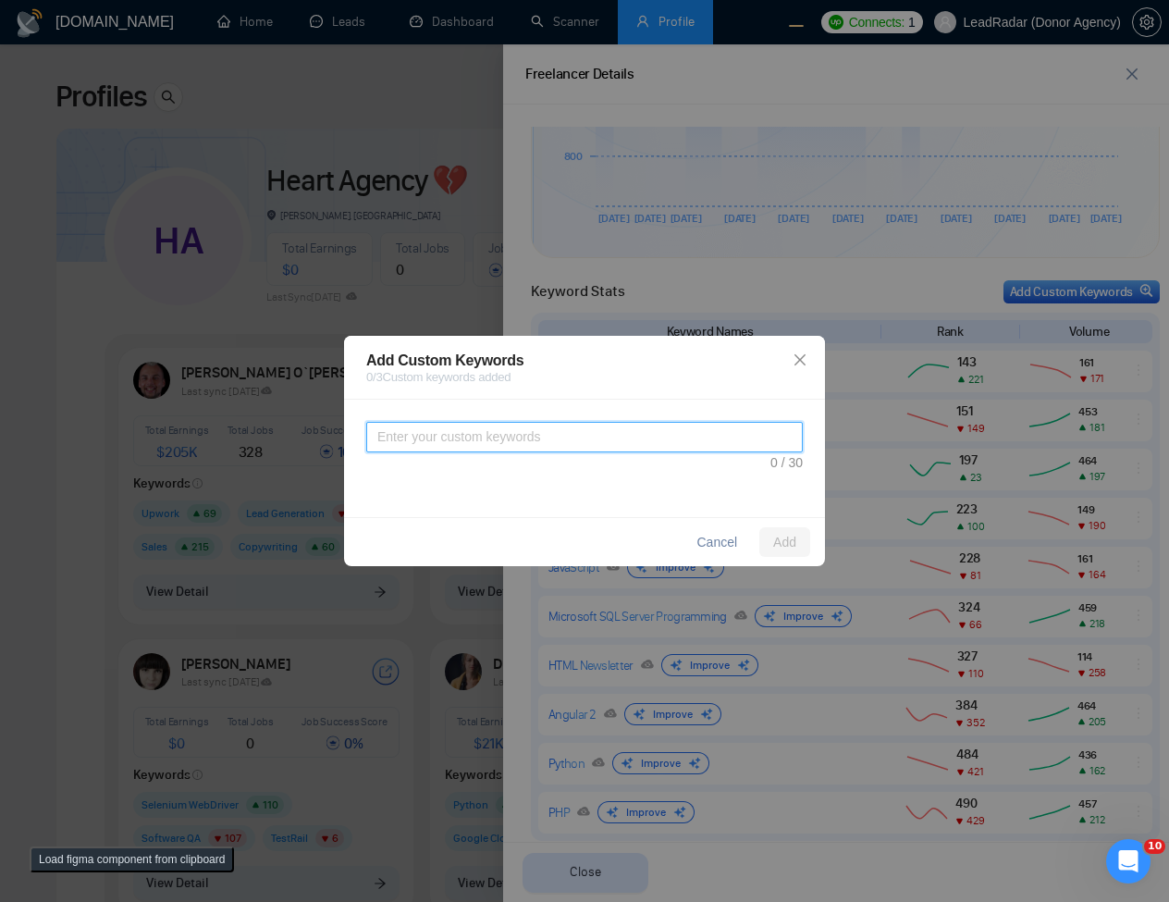
click at [530, 445] on textarea at bounding box center [584, 437] width 437 height 31
type textarea "123123asda"
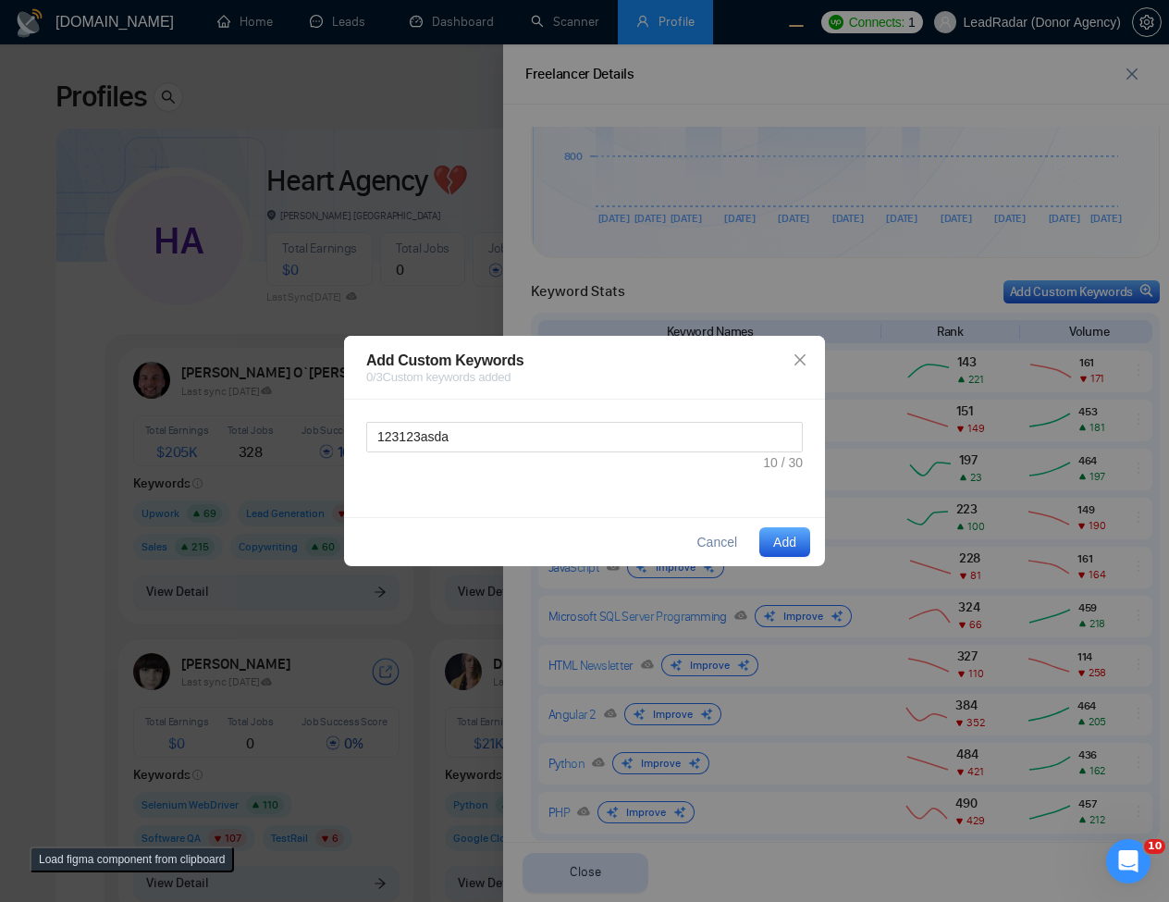
click at [788, 544] on span "Add" at bounding box center [784, 542] width 23 height 20
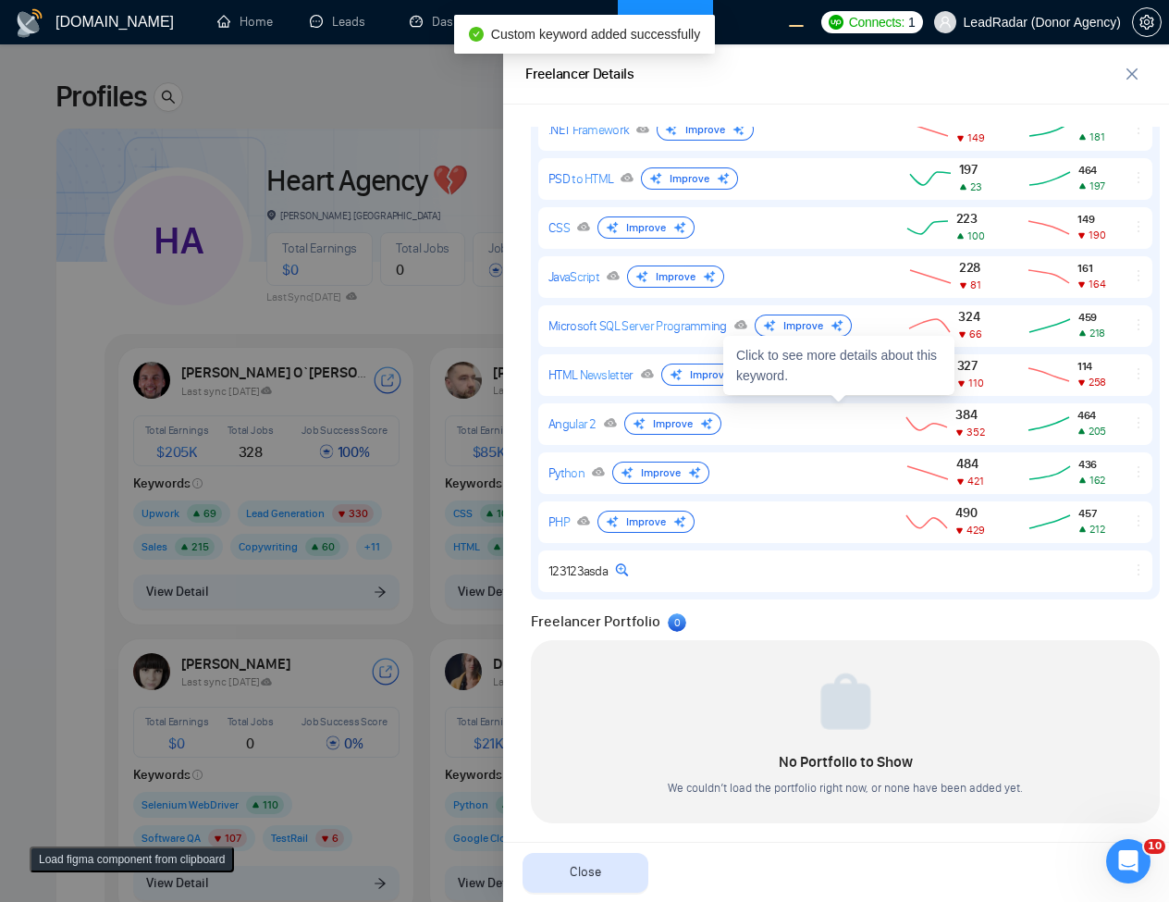
scroll to position [965, 0]
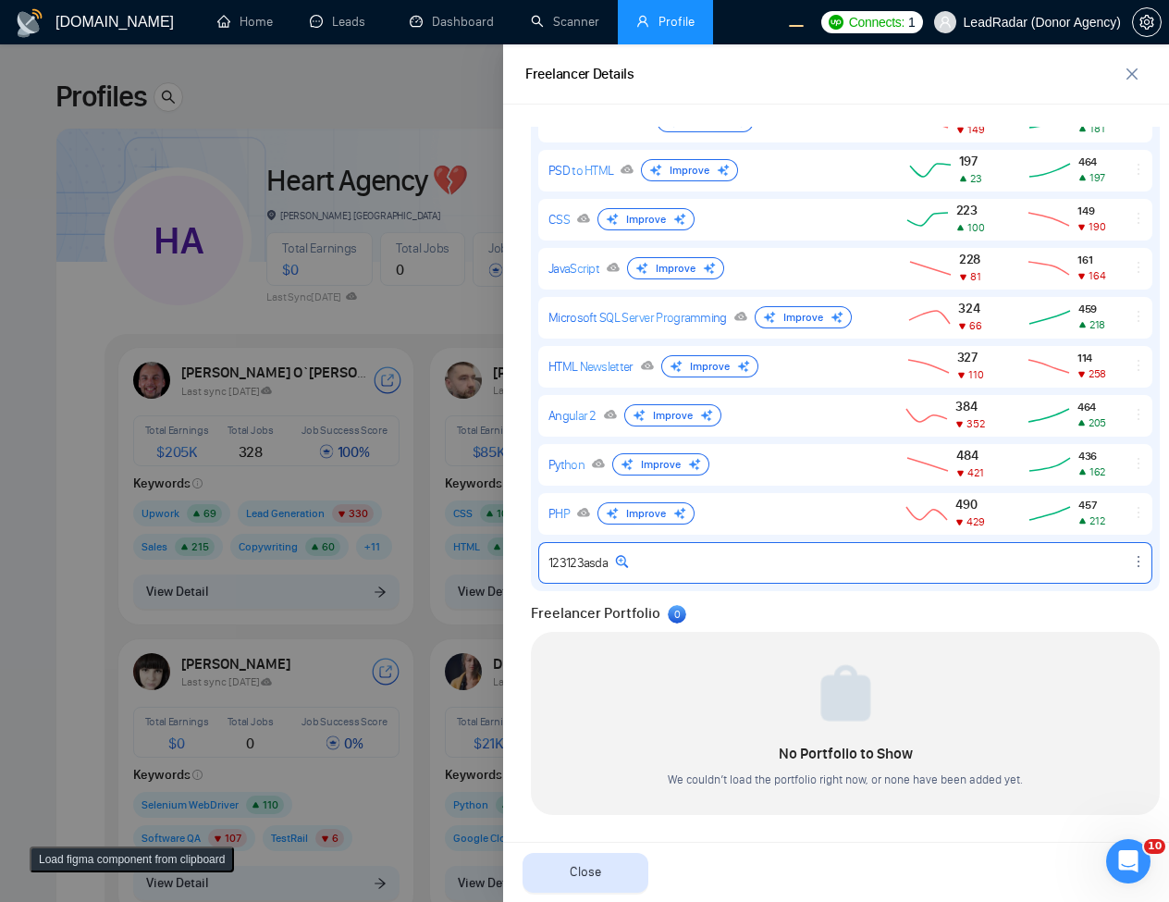
click at [1131, 566] on icon "ellipsis" at bounding box center [1138, 561] width 15 height 15
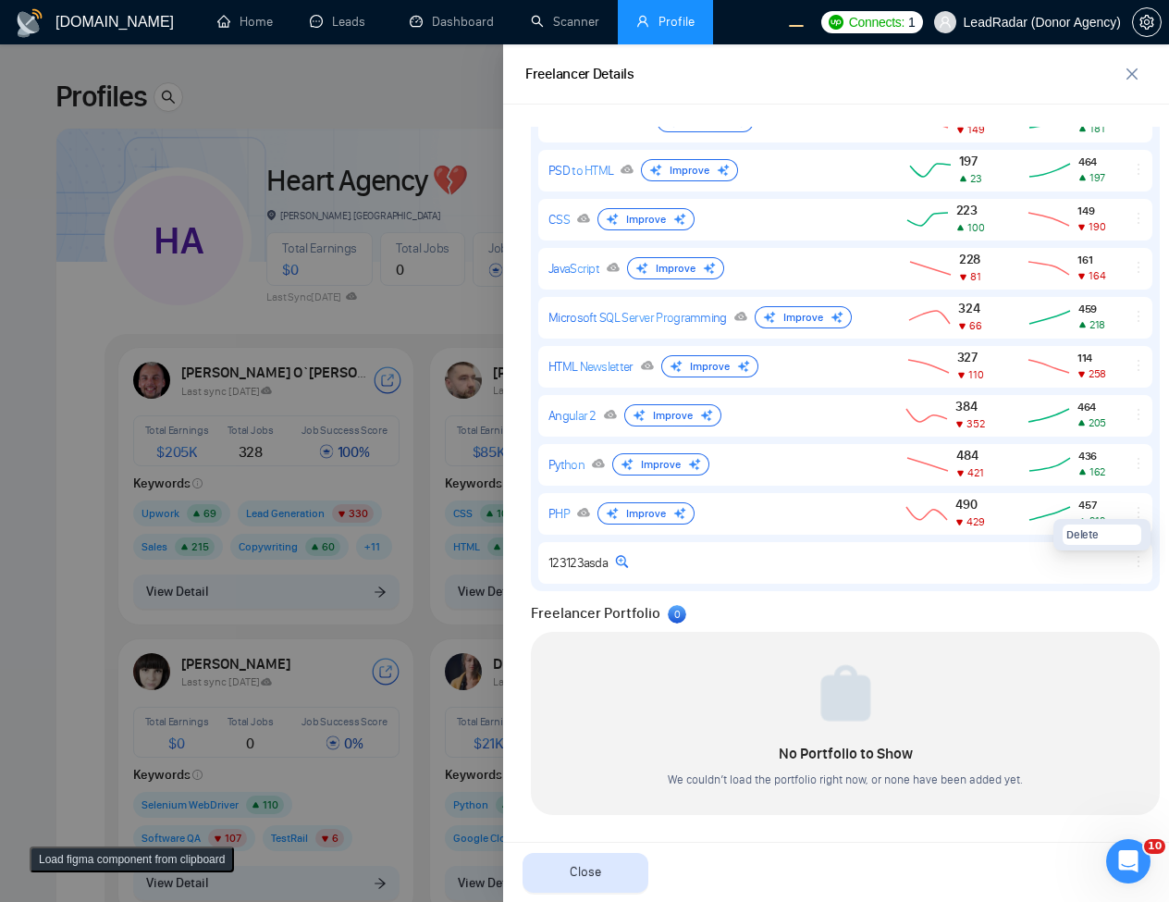
click at [1037, 615] on div "Freelancer Portfolio 0" at bounding box center [845, 613] width 629 height 22
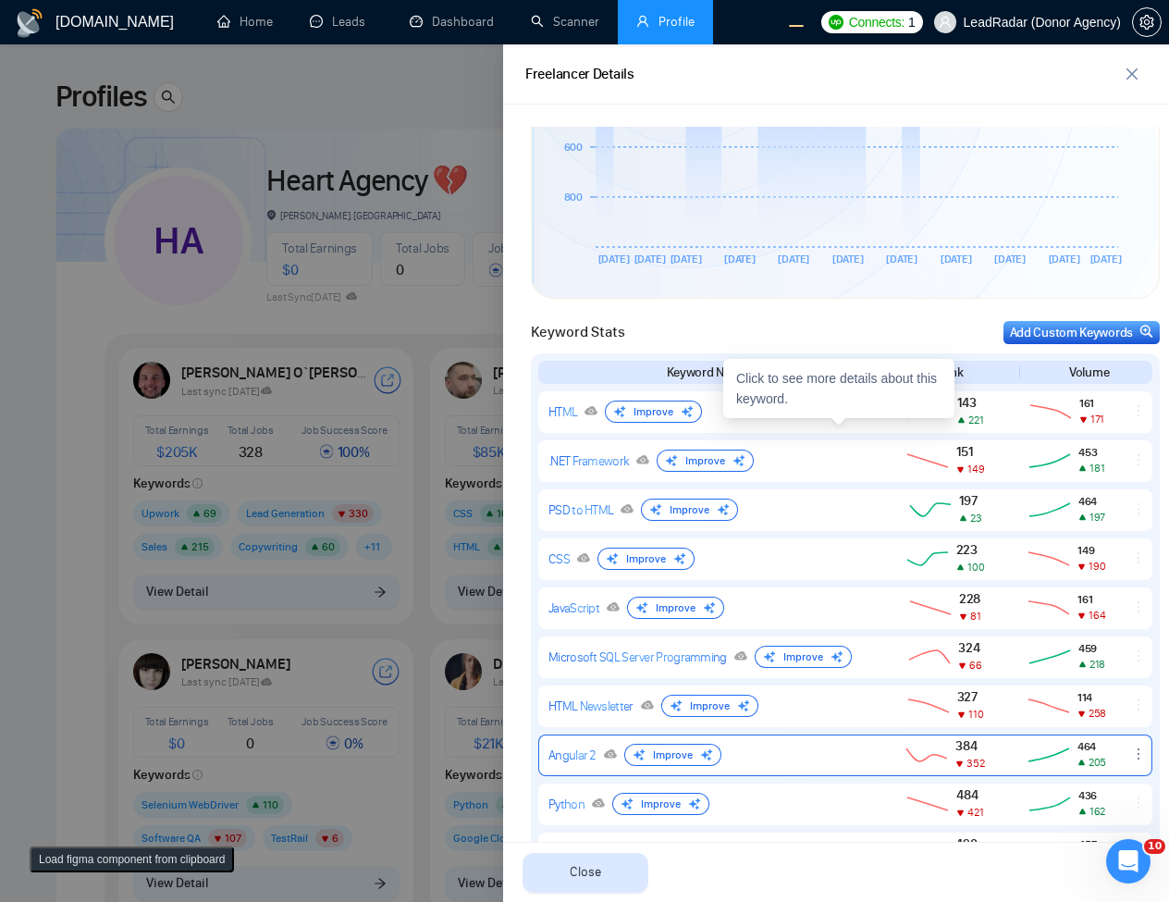
scroll to position [521, 0]
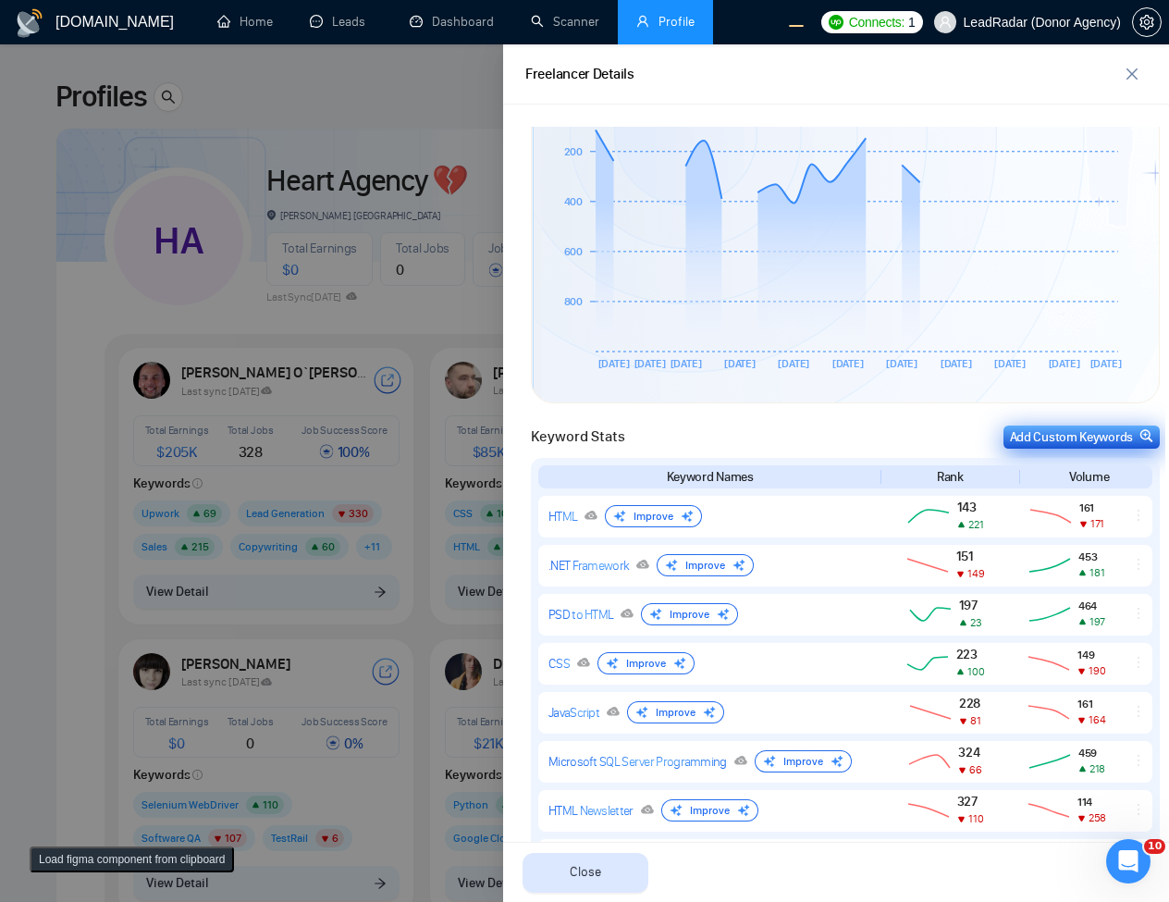
click at [1017, 442] on div "Add Custom Keywords" at bounding box center [1081, 436] width 143 height 19
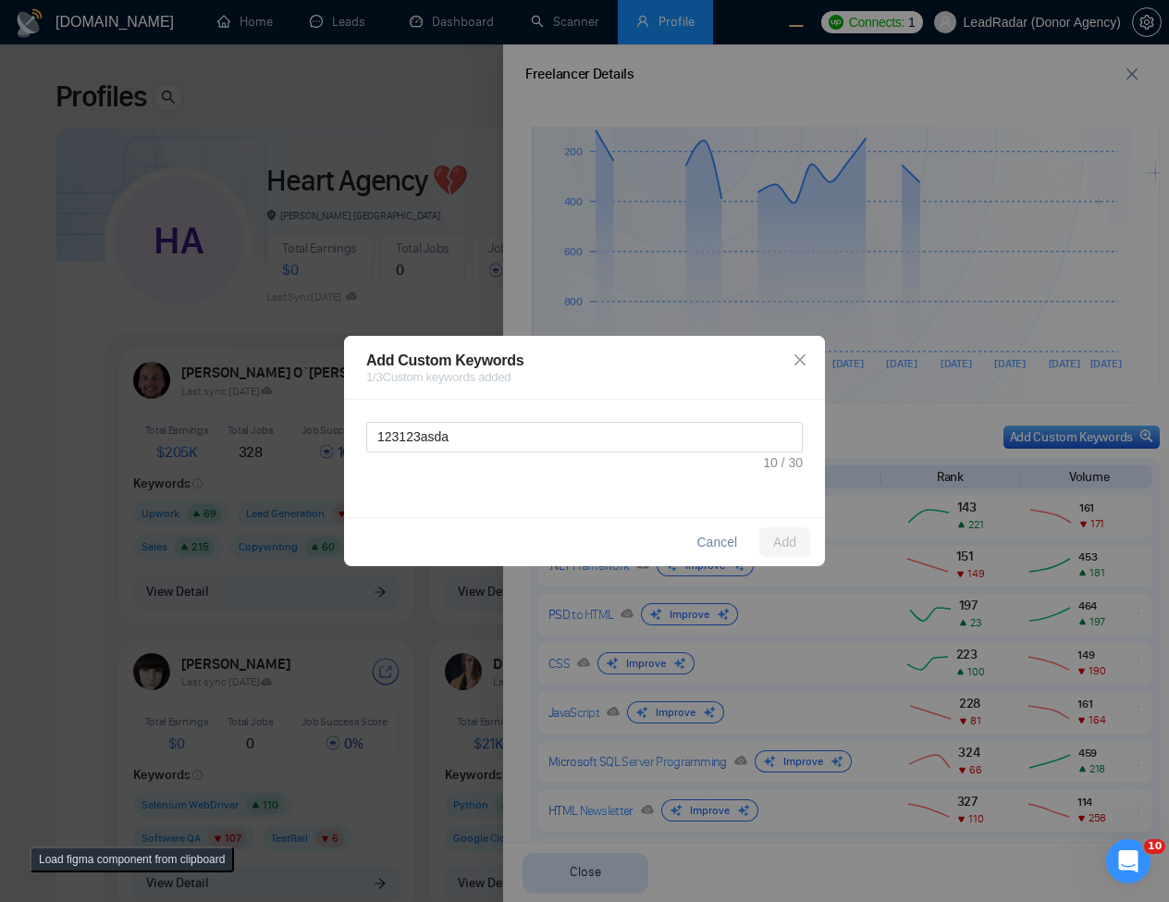
click at [903, 468] on div "Add Custom Keywords 1 / 3 Custom keywords added 123123asda Cancel Add" at bounding box center [584, 451] width 1169 height 902
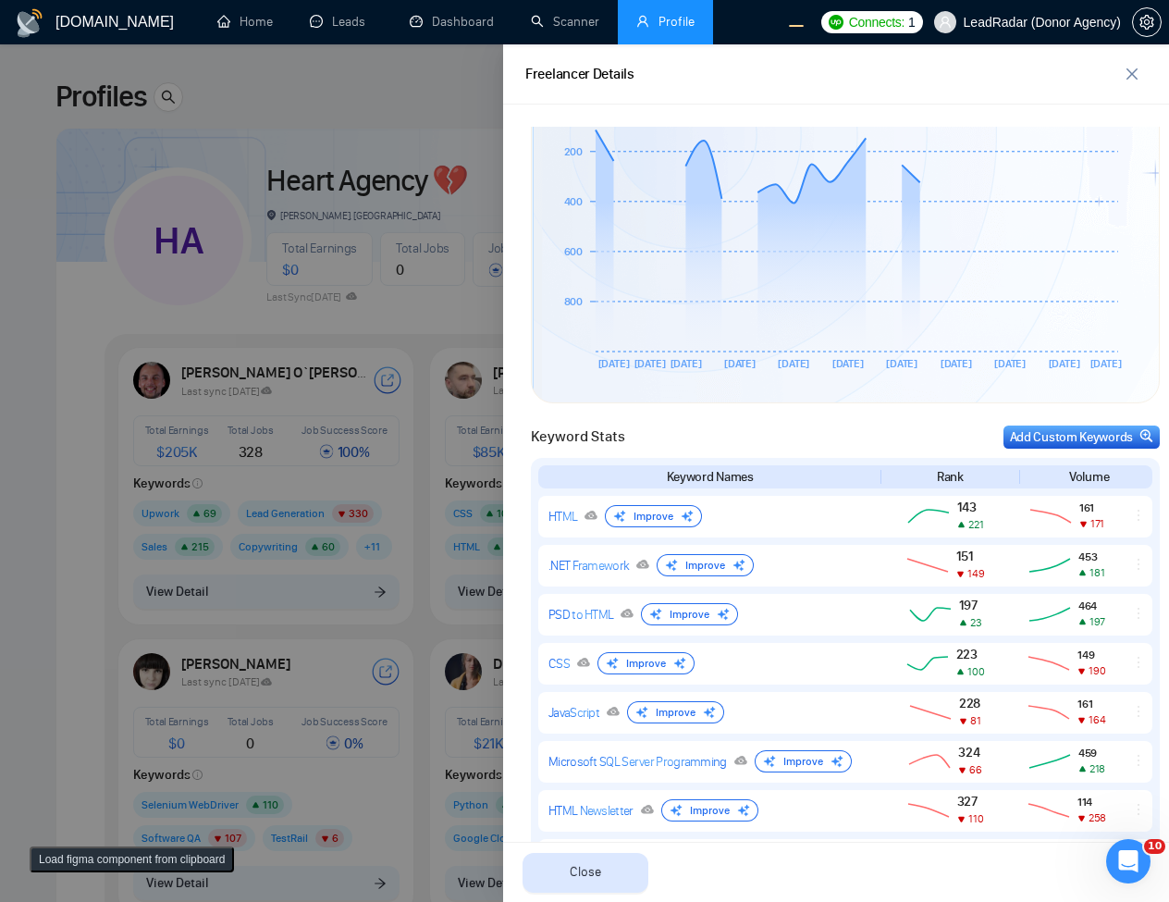
click at [1065, 453] on div "Keyword Stats Add Custom Keywords Keyword Names Rank Volume HTML Improve 143 22…" at bounding box center [845, 731] width 629 height 610
click at [1080, 435] on div "Add Custom Keywords" at bounding box center [1081, 436] width 143 height 19
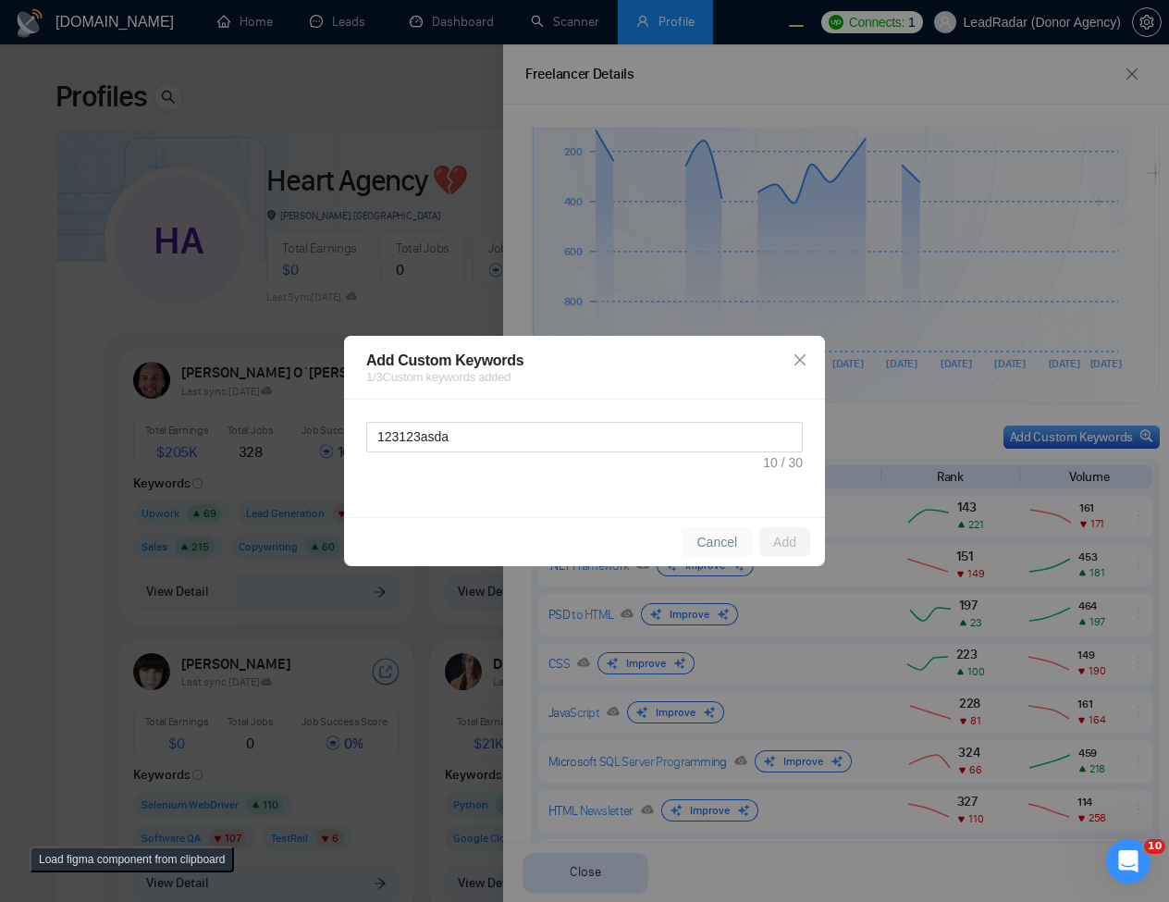
click at [715, 539] on span "Cancel" at bounding box center [717, 542] width 41 height 20
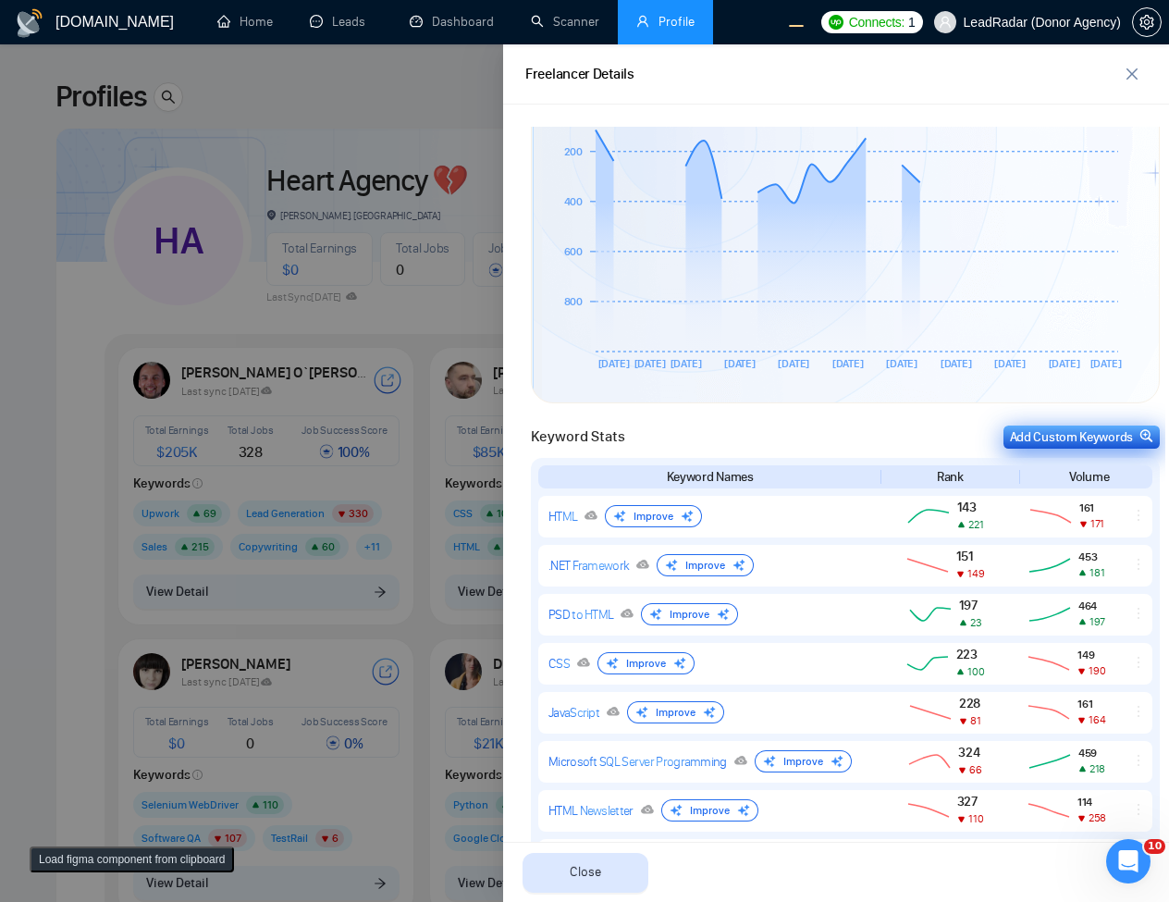
click at [1107, 441] on div "Add Custom Keywords" at bounding box center [1081, 436] width 143 height 19
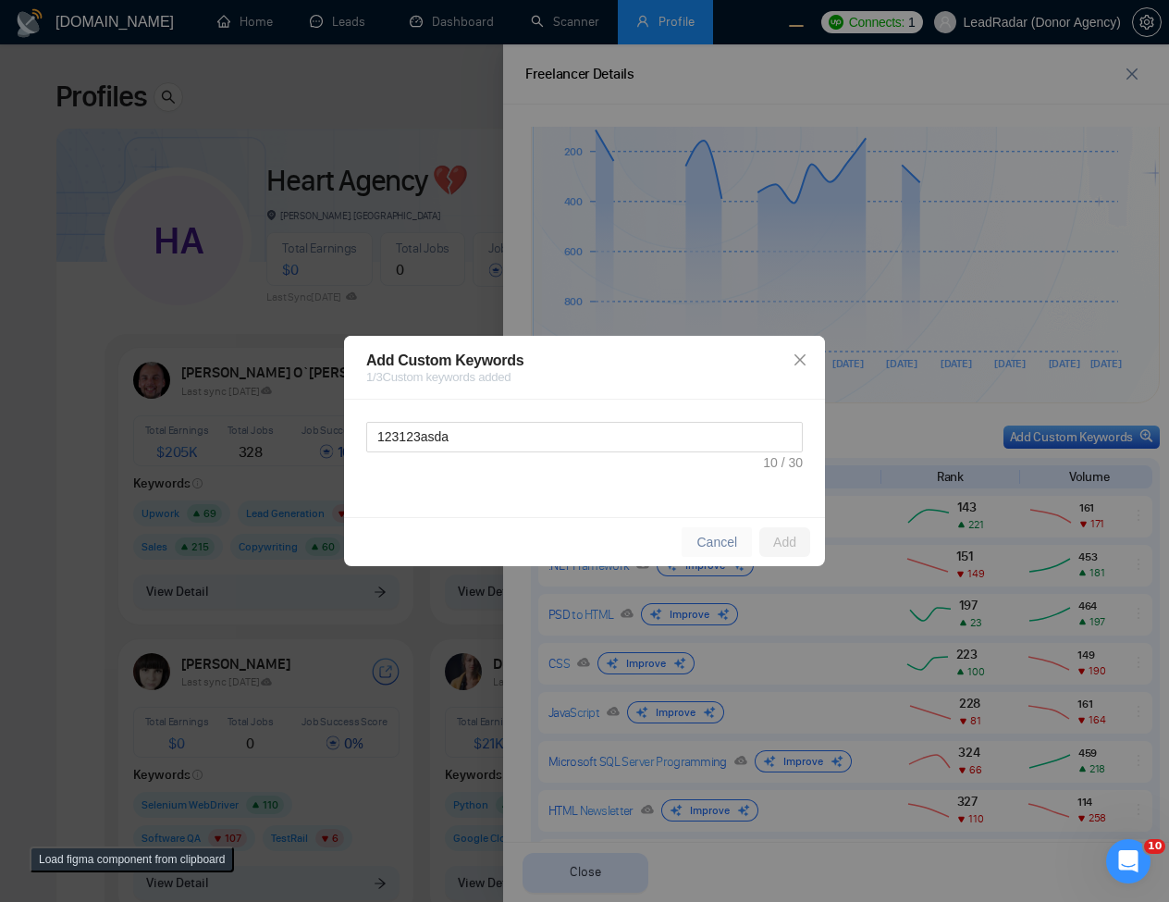
click at [703, 537] on span "Cancel" at bounding box center [717, 542] width 41 height 20
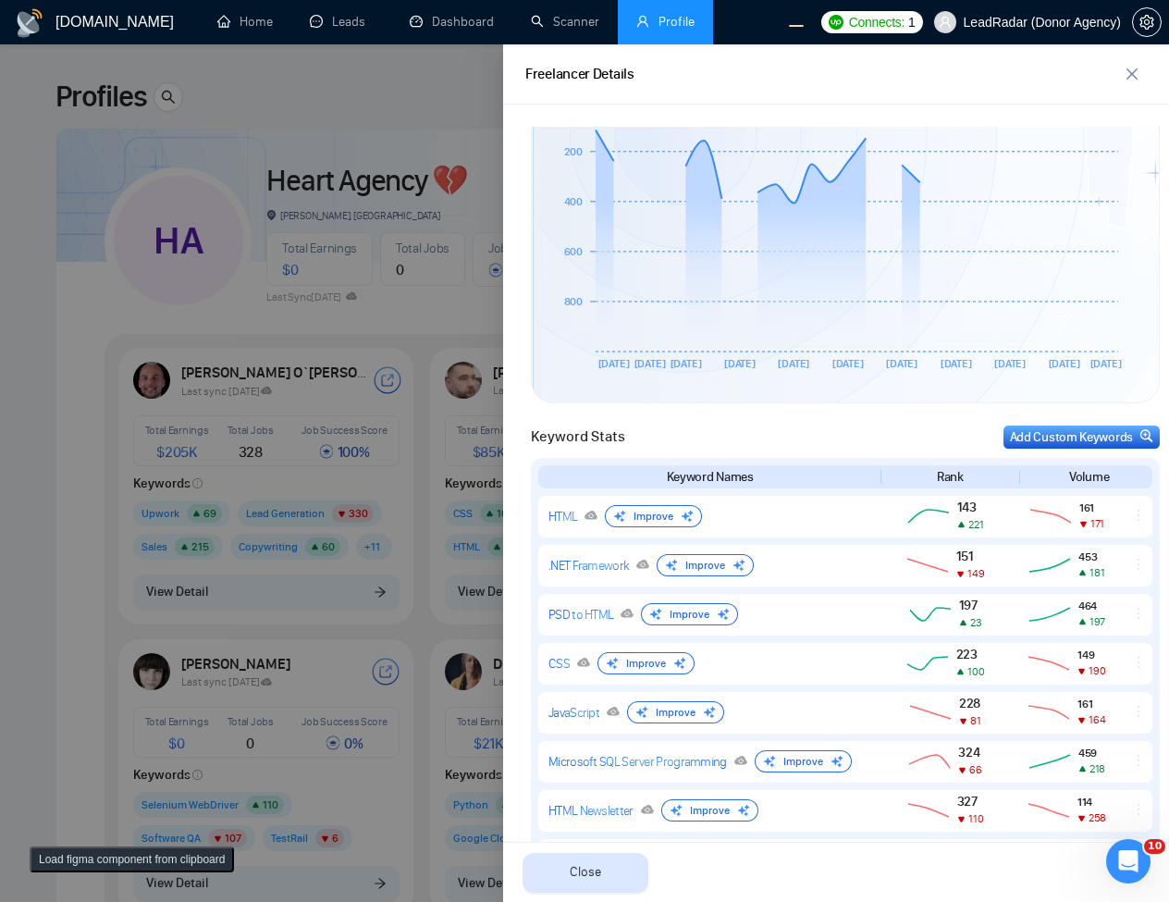
click at [369, 435] on div at bounding box center [584, 473] width 1169 height 858
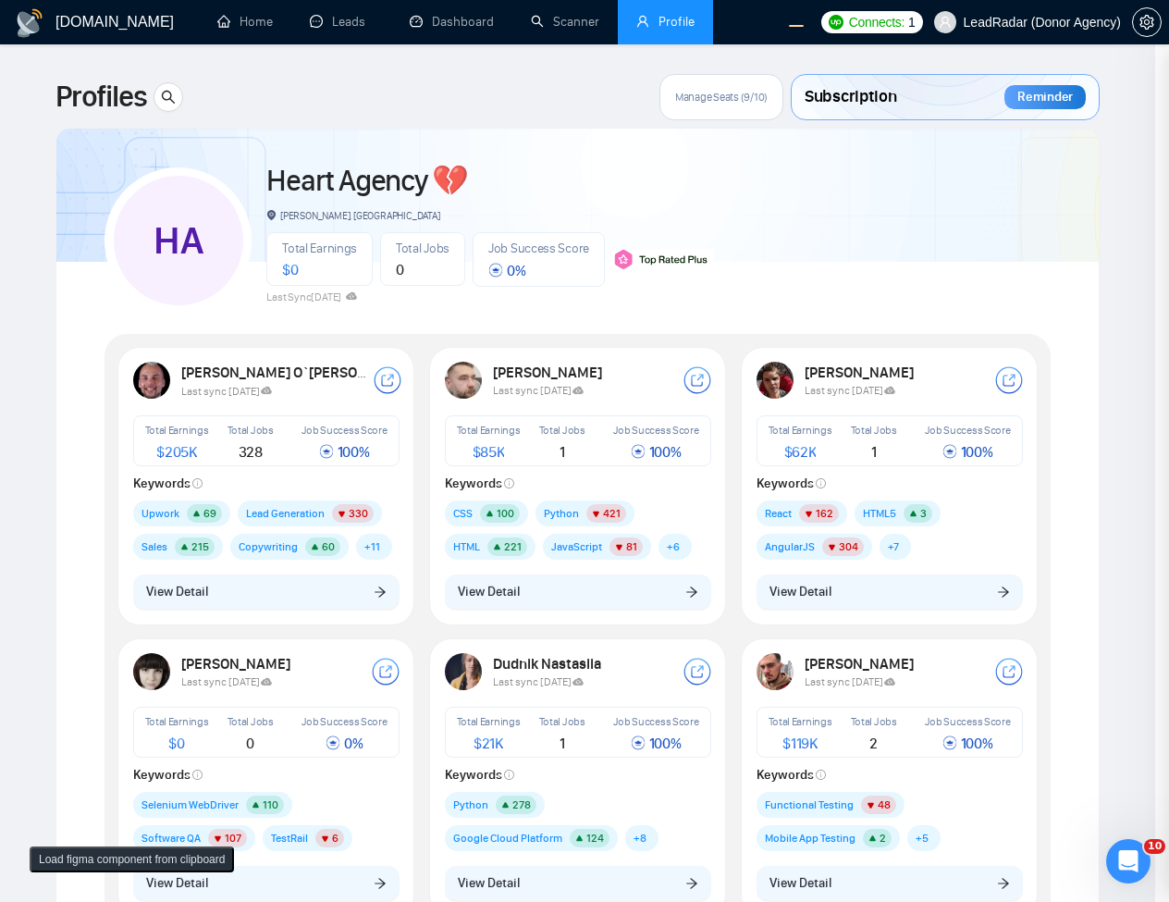
scroll to position [0, 0]
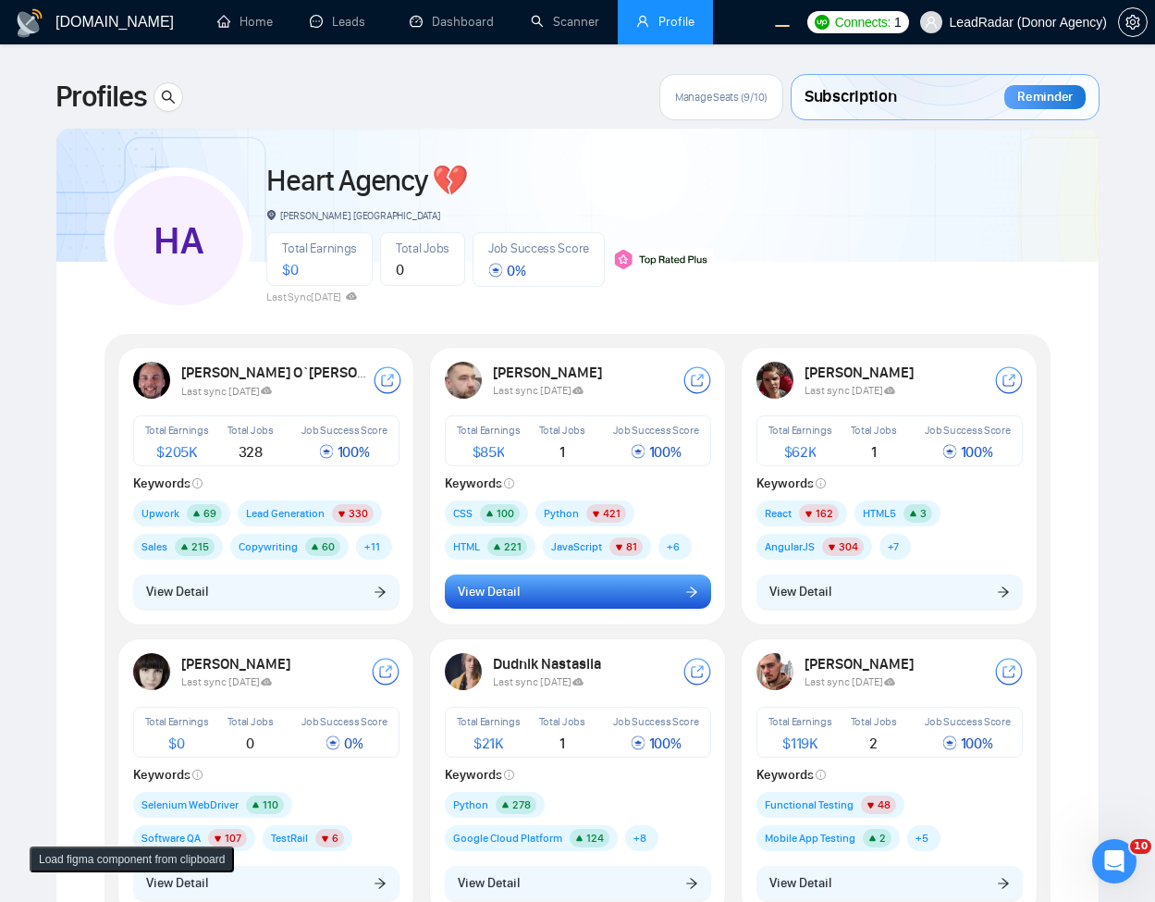
click at [500, 597] on span "View Detail" at bounding box center [489, 592] width 62 height 20
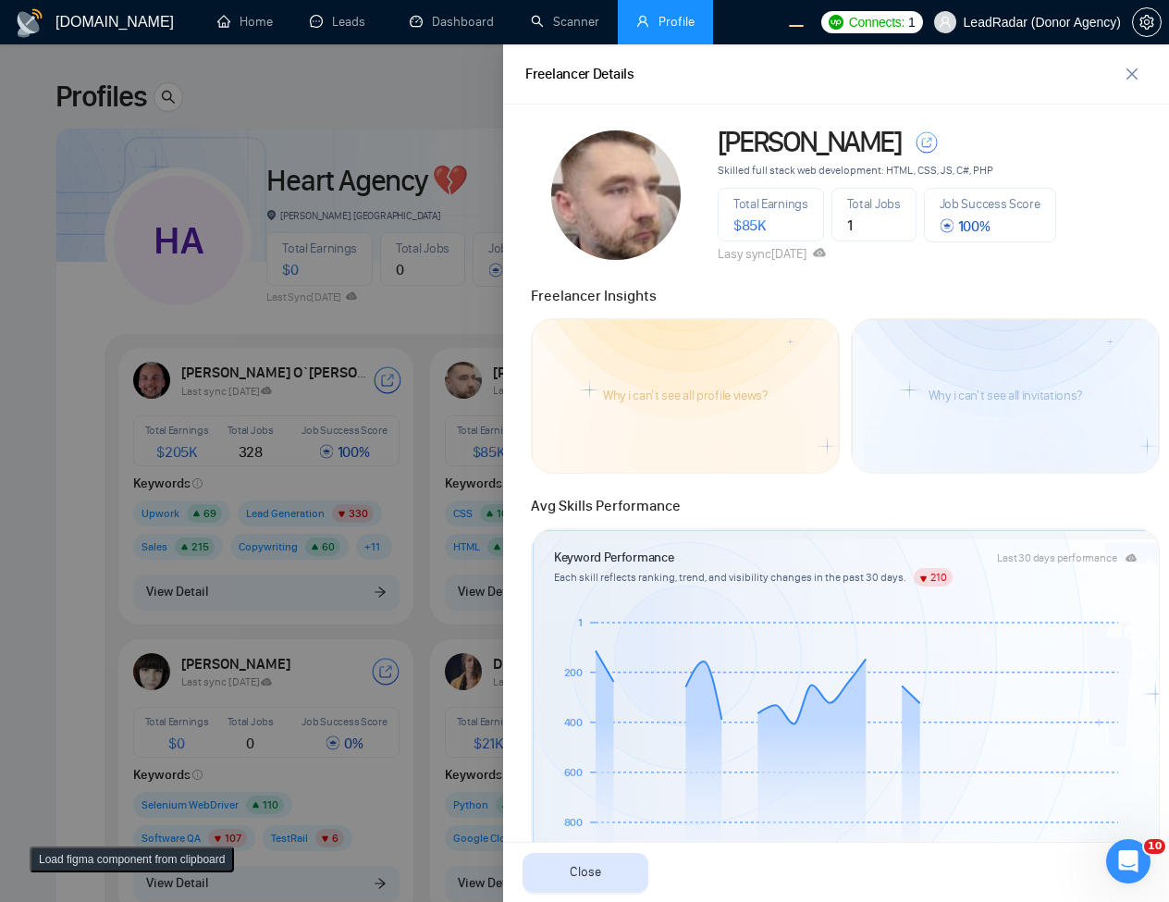
scroll to position [777, 0]
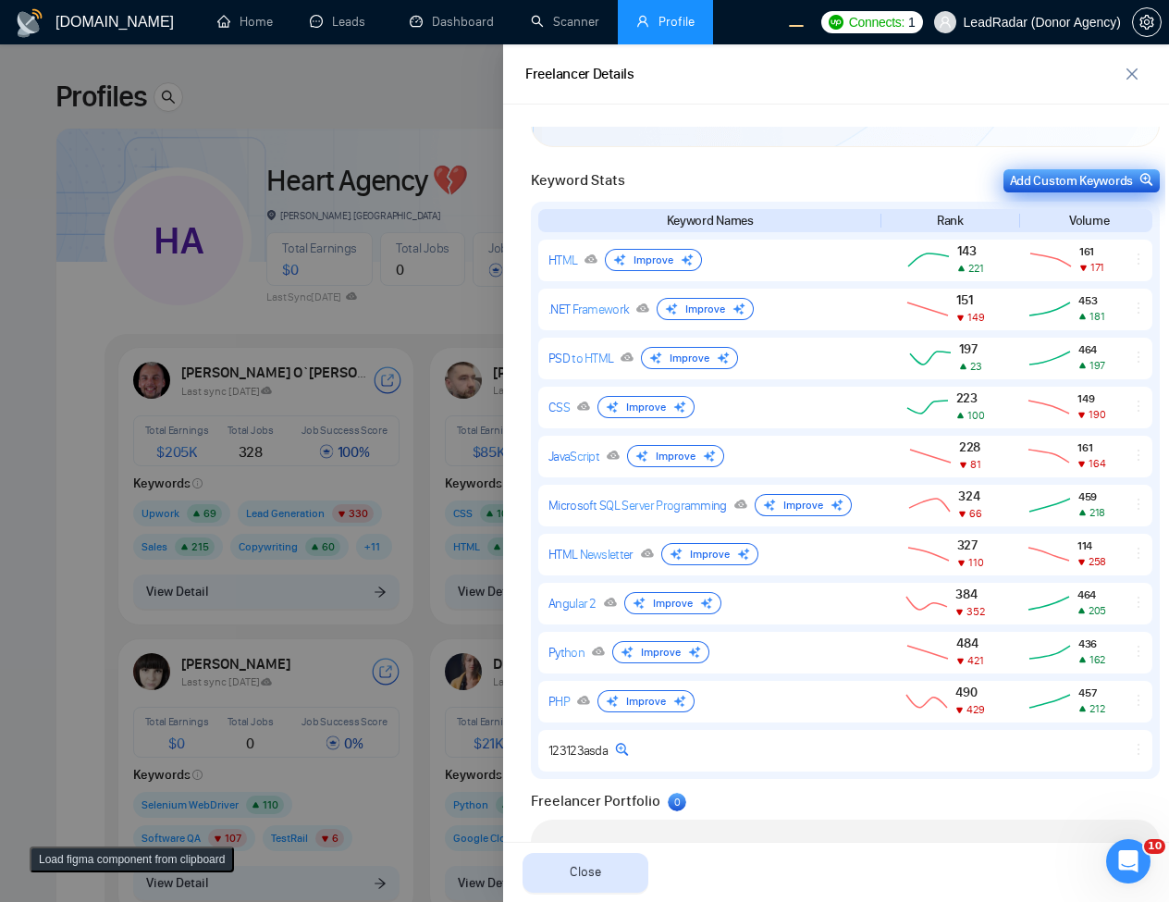
click at [1090, 173] on div "Add Custom Keywords" at bounding box center [1081, 180] width 143 height 19
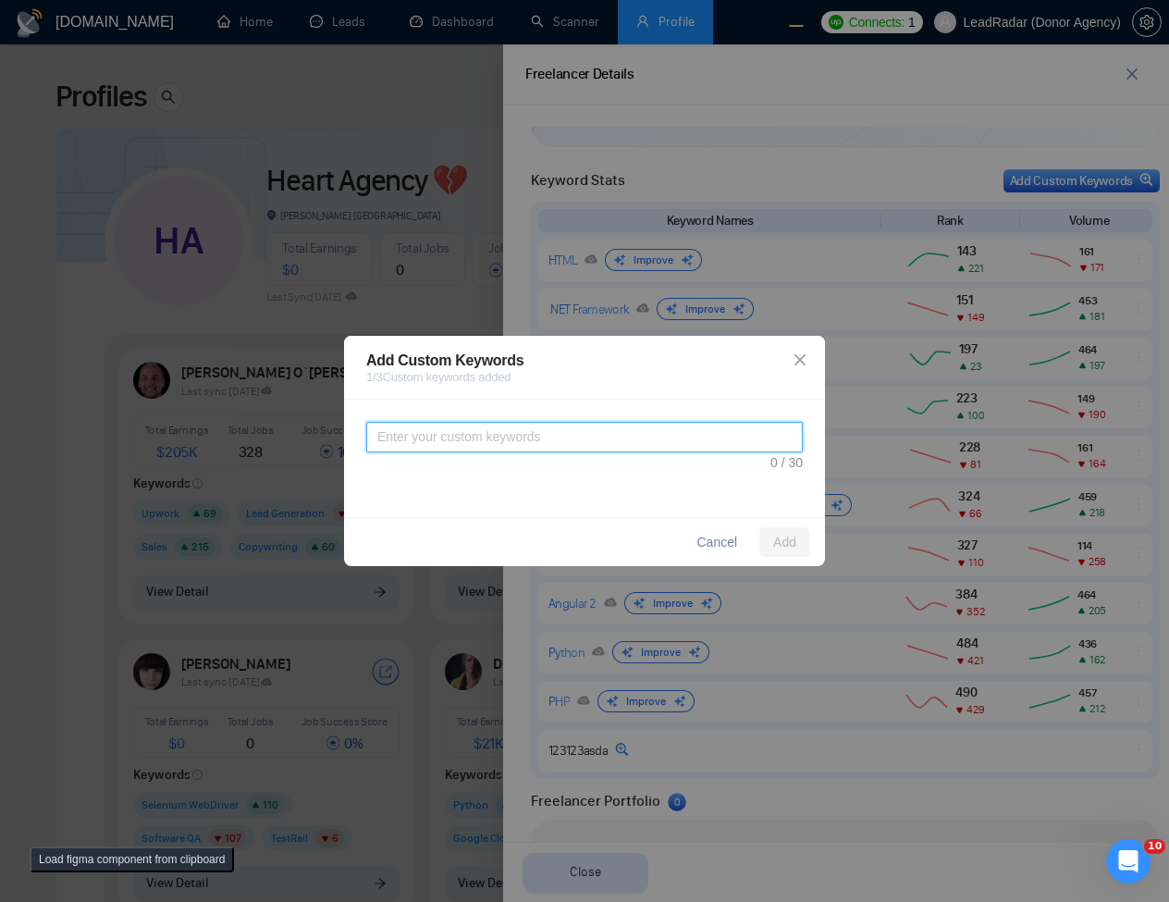
click at [682, 437] on textarea at bounding box center [584, 437] width 437 height 31
type textarea "123123123123"
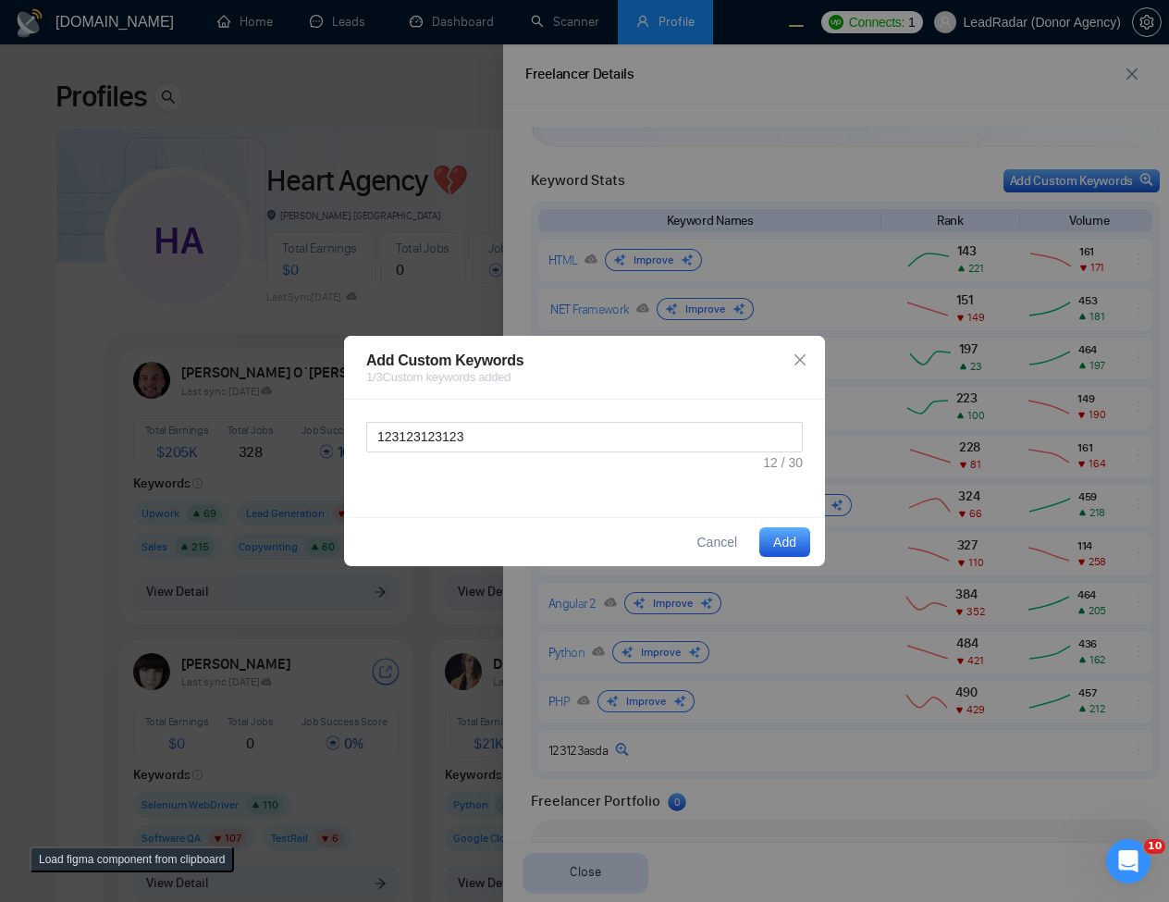
click at [780, 540] on span "Add" at bounding box center [784, 542] width 23 height 20
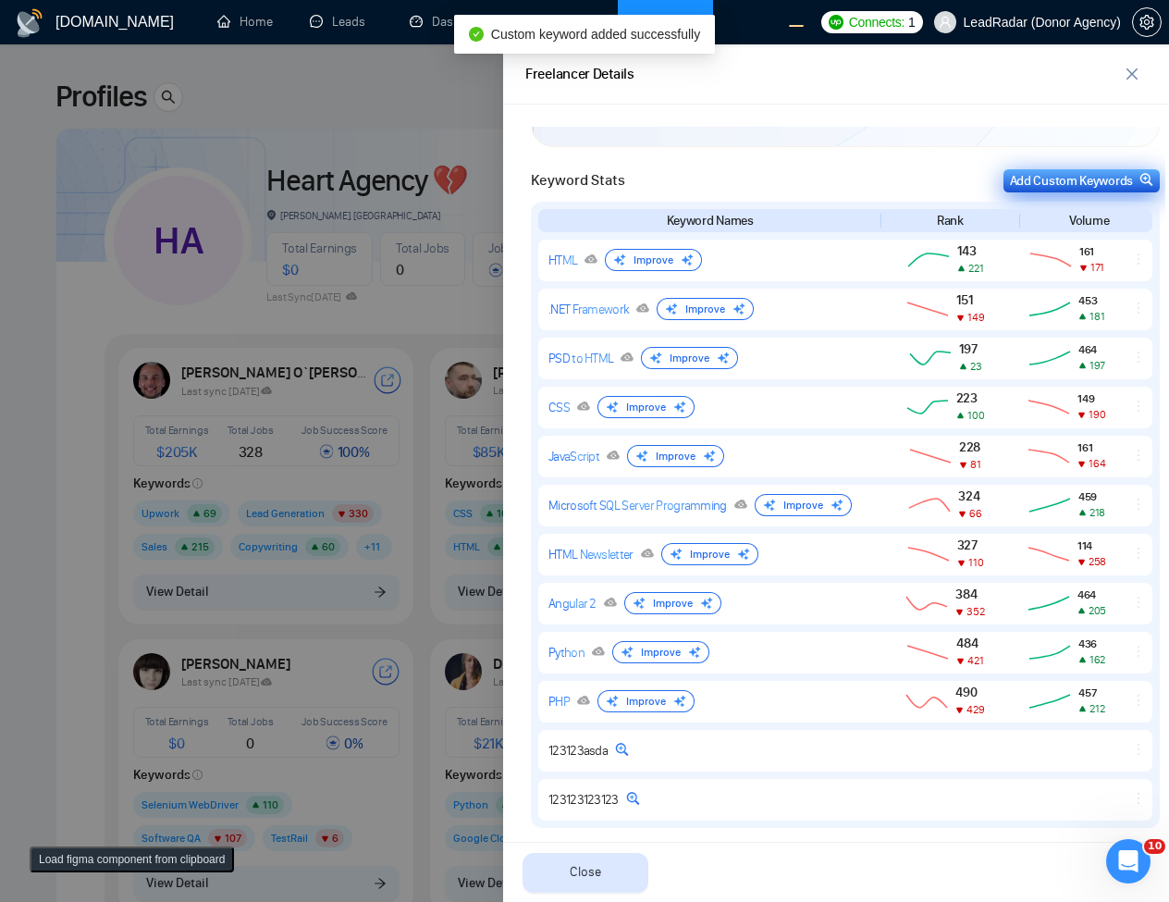
click at [1049, 172] on div "Add Custom Keywords" at bounding box center [1081, 180] width 143 height 19
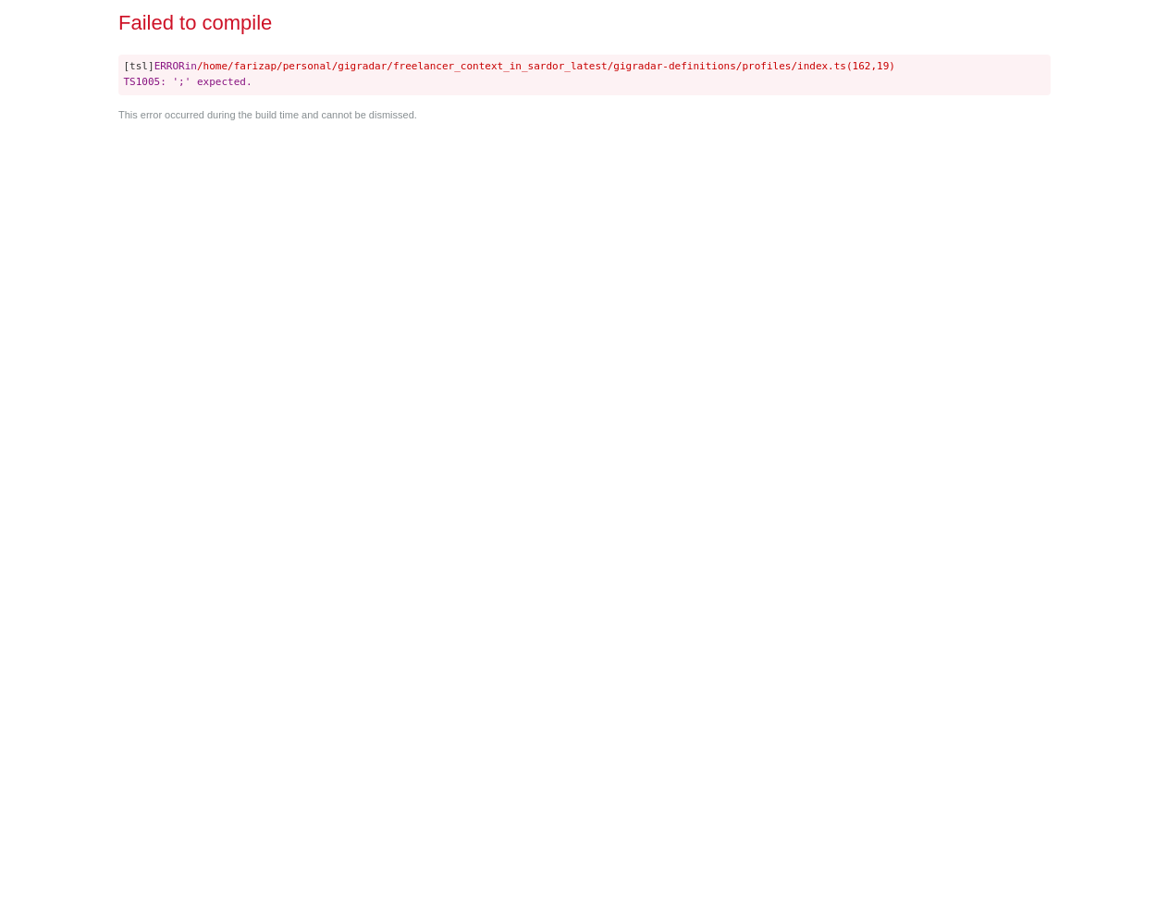
scroll to position [0, 0]
